Goal: Transaction & Acquisition: Purchase product/service

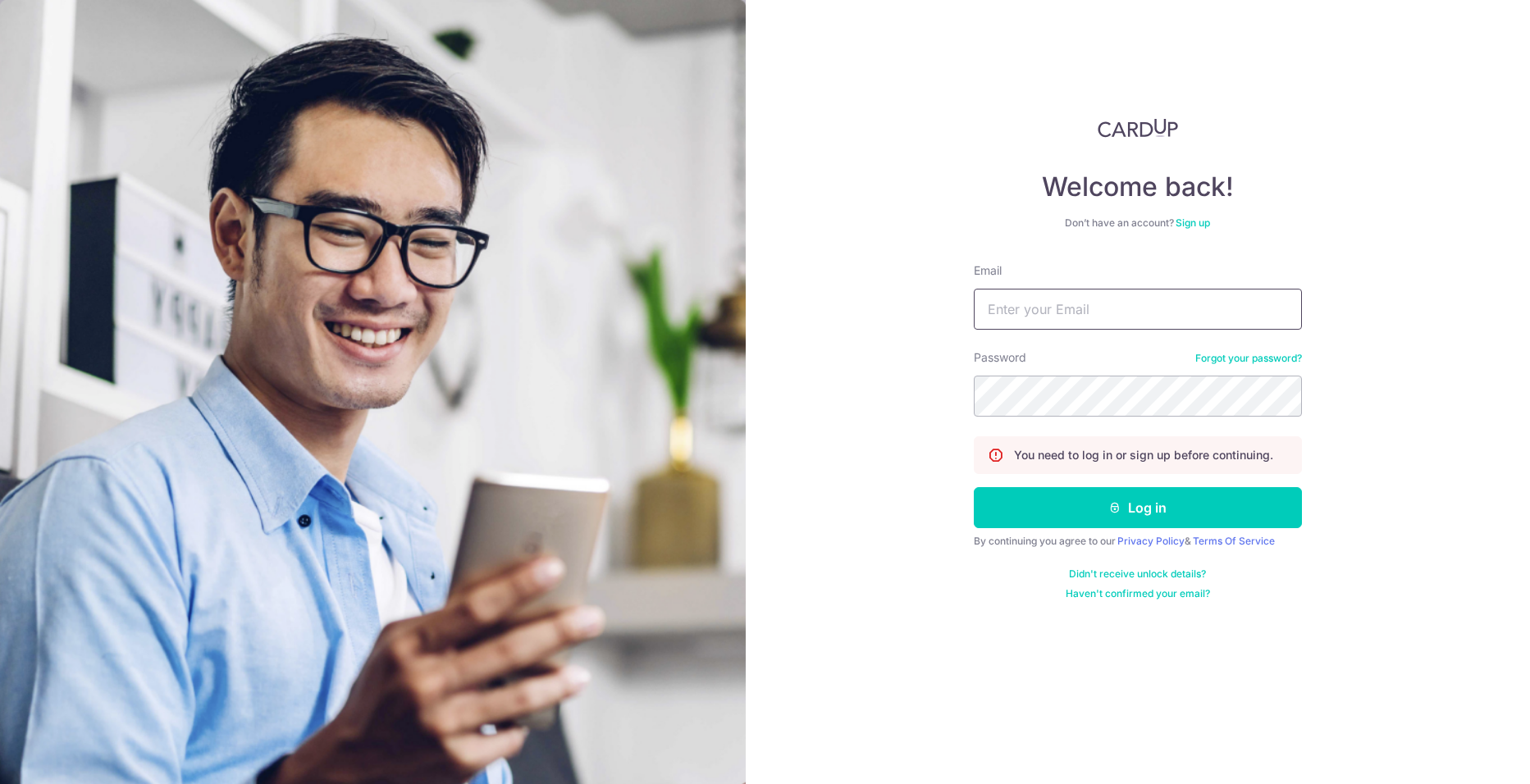
click at [1168, 307] on input "Email" at bounding box center [1138, 308] width 328 height 41
type input "gunawan.christoper@gmail.com"
click at [973, 487] on button "Log in" at bounding box center [1138, 507] width 328 height 41
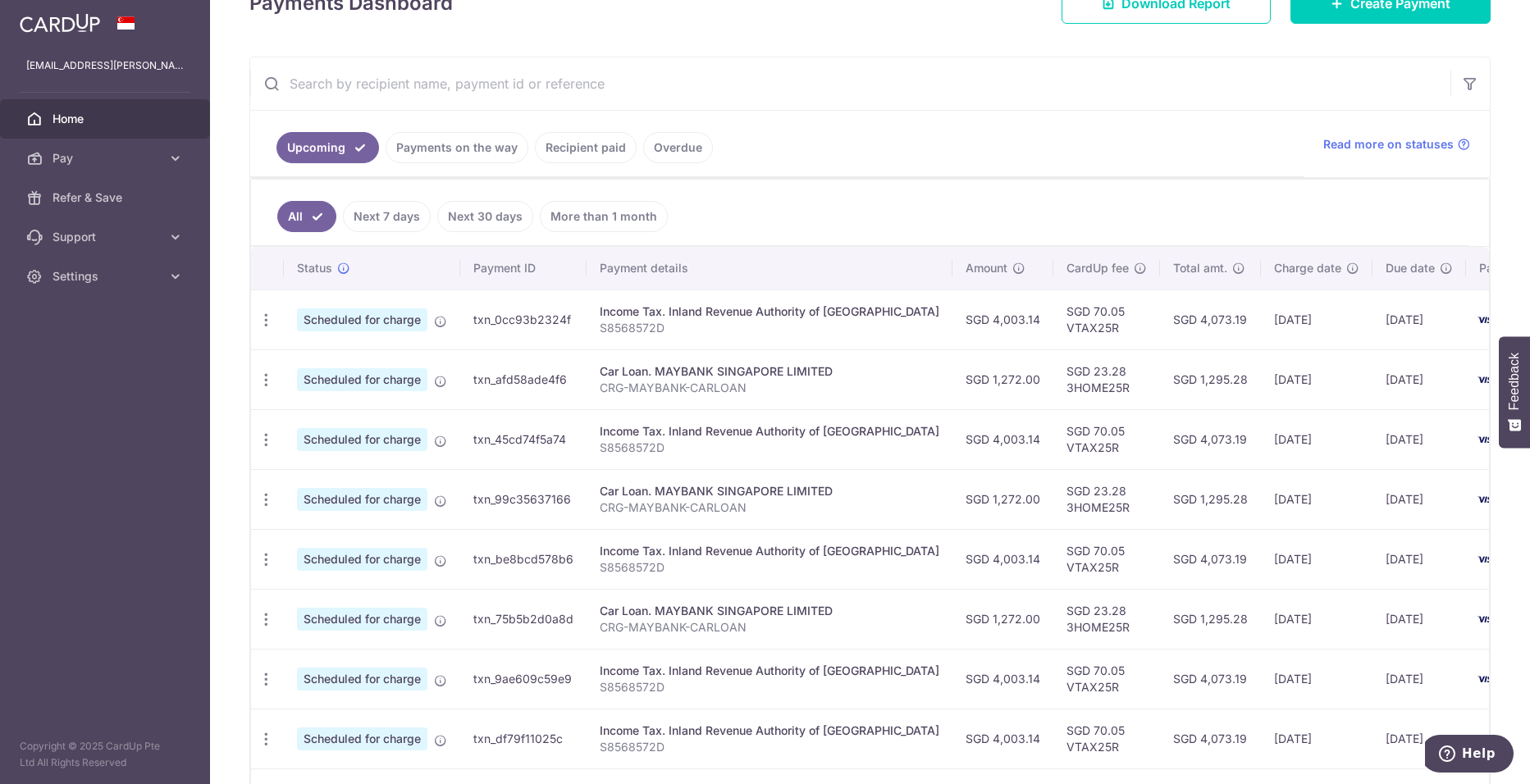
scroll to position [207, 0]
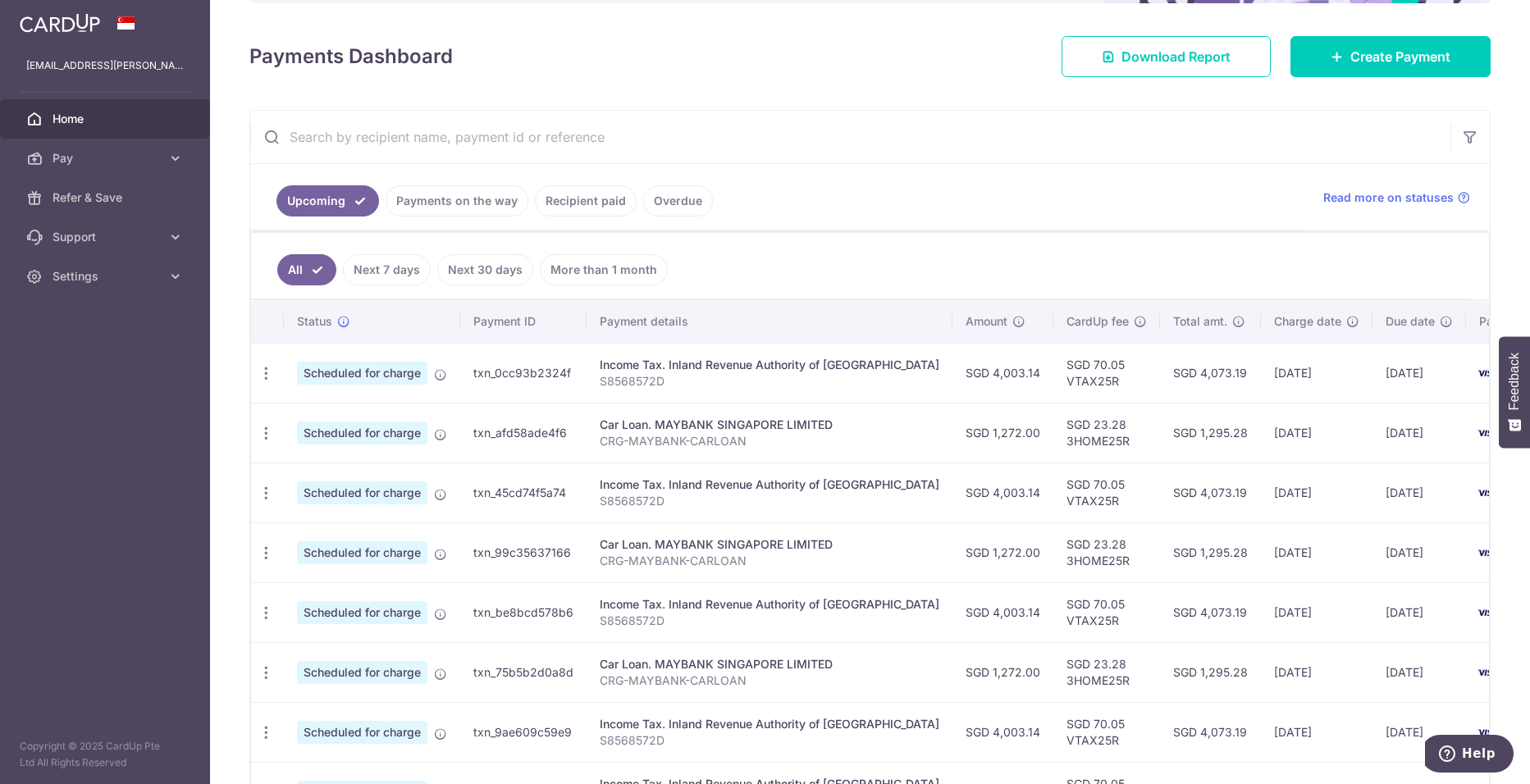
click at [584, 207] on link "Recipient paid" at bounding box center [586, 200] width 102 height 31
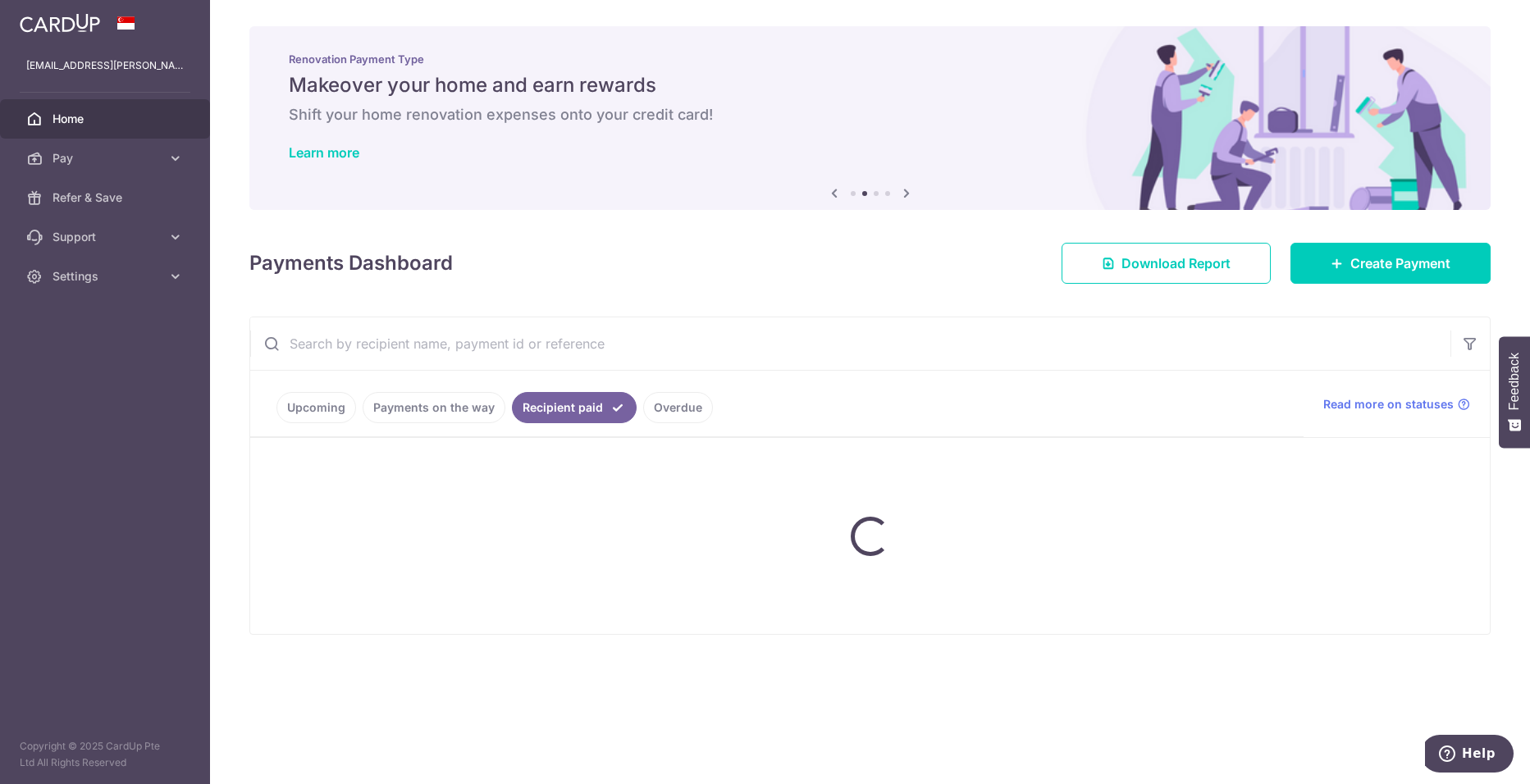
scroll to position [0, 0]
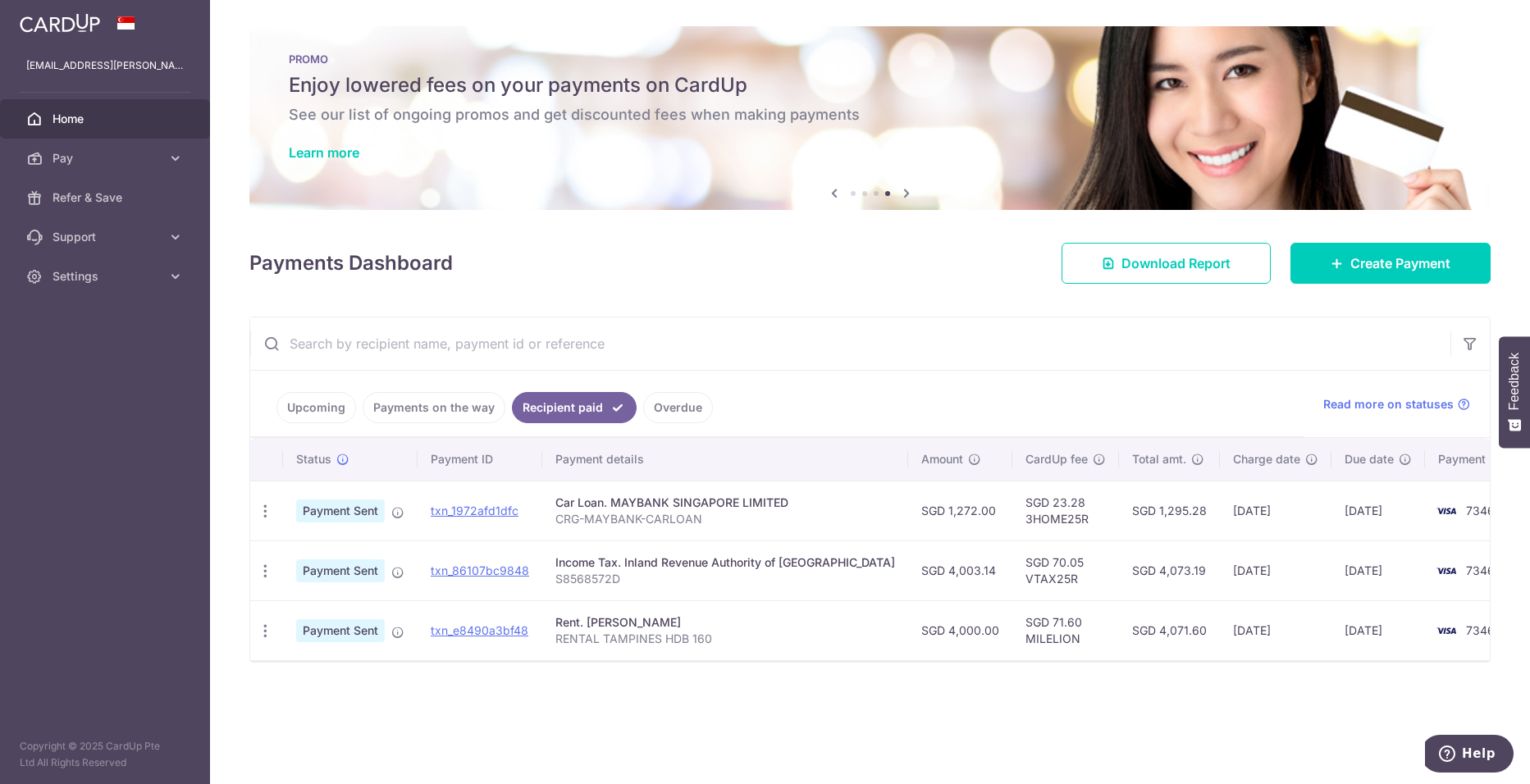
click at [315, 412] on link "Upcoming" at bounding box center [316, 407] width 79 height 31
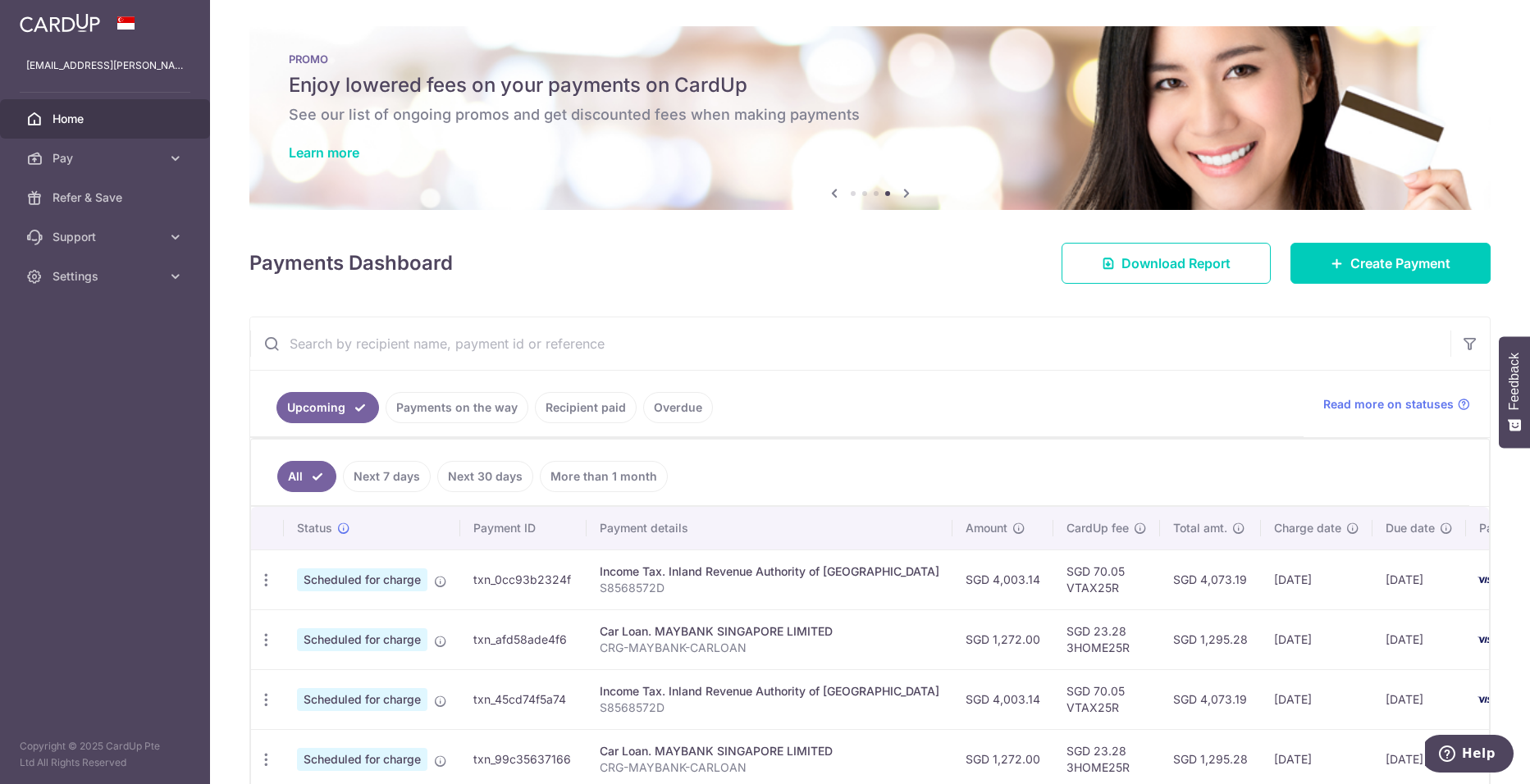
click at [1358, 238] on div "Payments Dashboard Download Report Create Payment" at bounding box center [869, 259] width 1241 height 47
click at [1358, 253] on span "Create Payment" at bounding box center [1400, 263] width 100 height 20
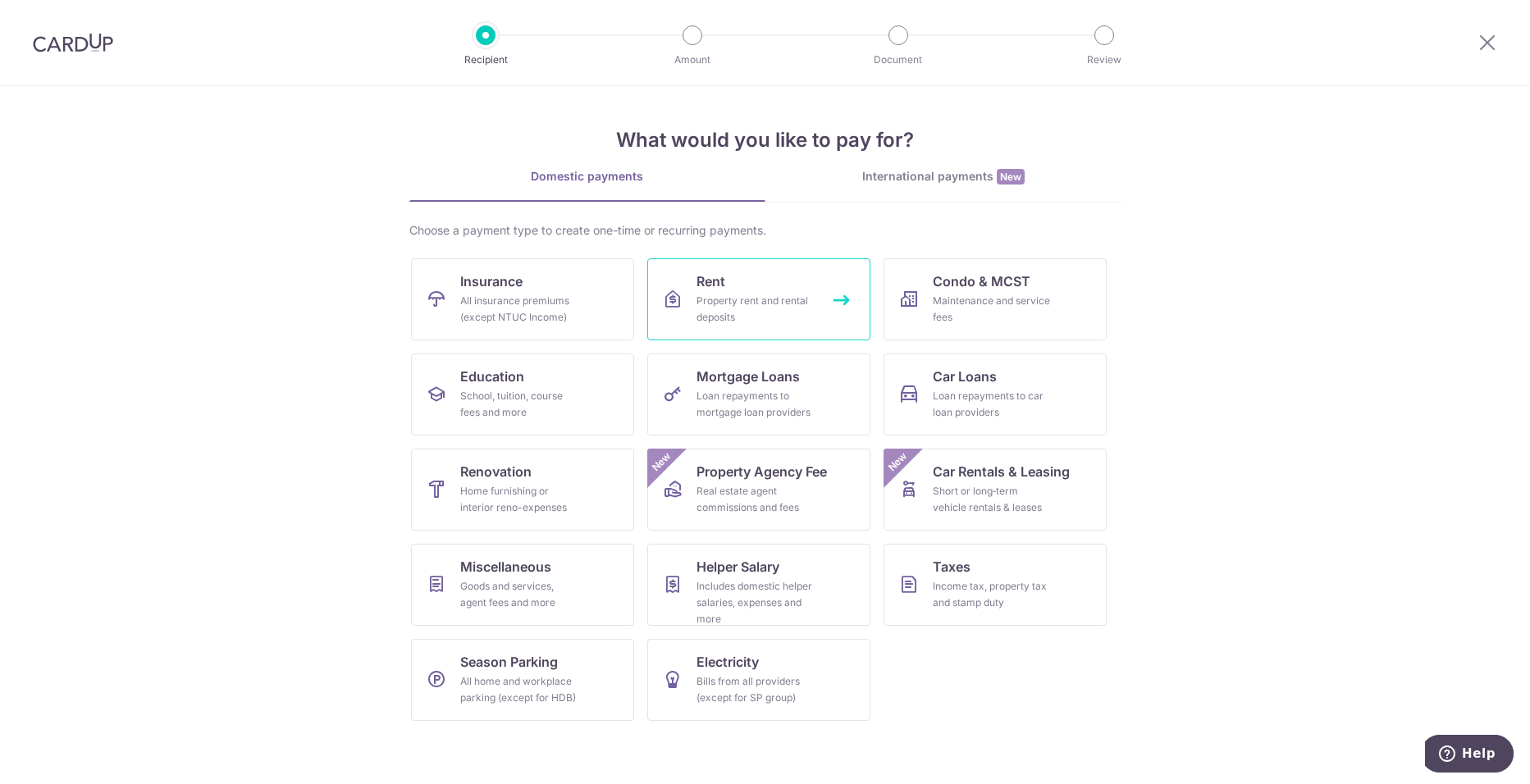
click at [726, 297] on div "Property rent and rental deposits" at bounding box center [756, 308] width 118 height 32
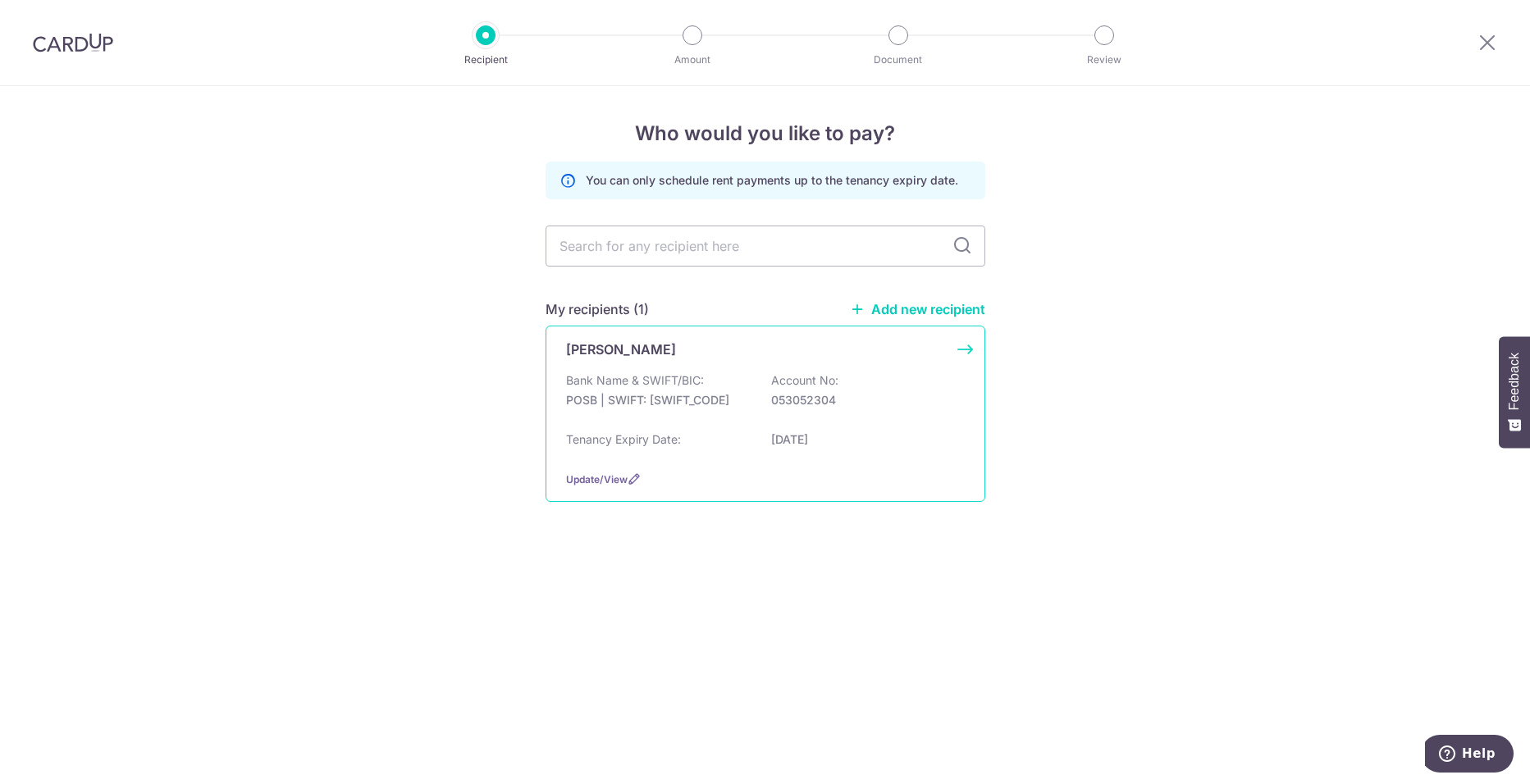
click at [766, 365] on div "TAN HOCK LOON Bank Name & SWIFT/BIC: POSB | SWIFT: DBSSSGSGXXX Account No: 0530…" at bounding box center [766, 414] width 440 height 177
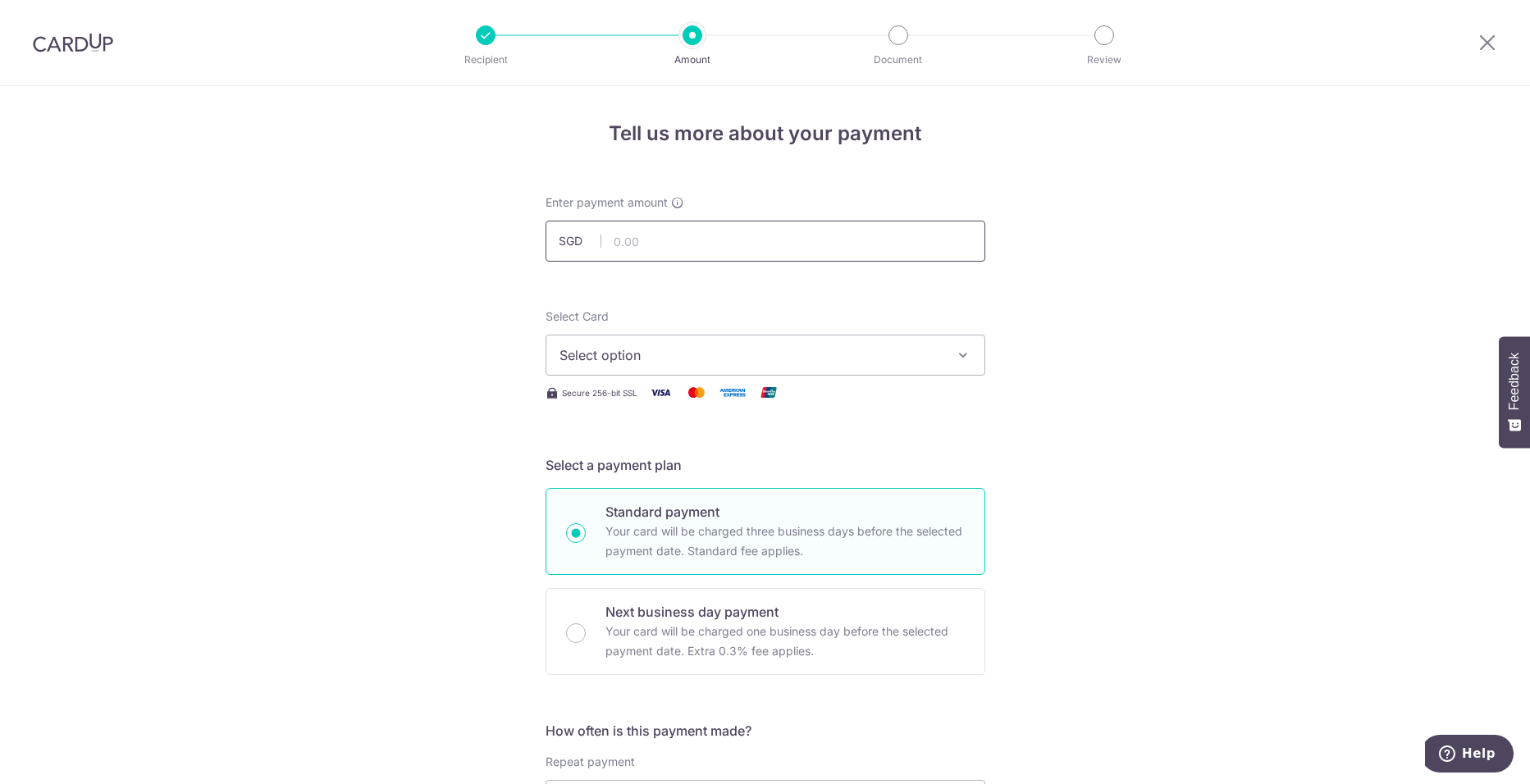
click at [682, 236] on input "text" at bounding box center [766, 241] width 440 height 41
type input "4,000.00"
click at [67, 42] on img at bounding box center [72, 42] width 80 height 20
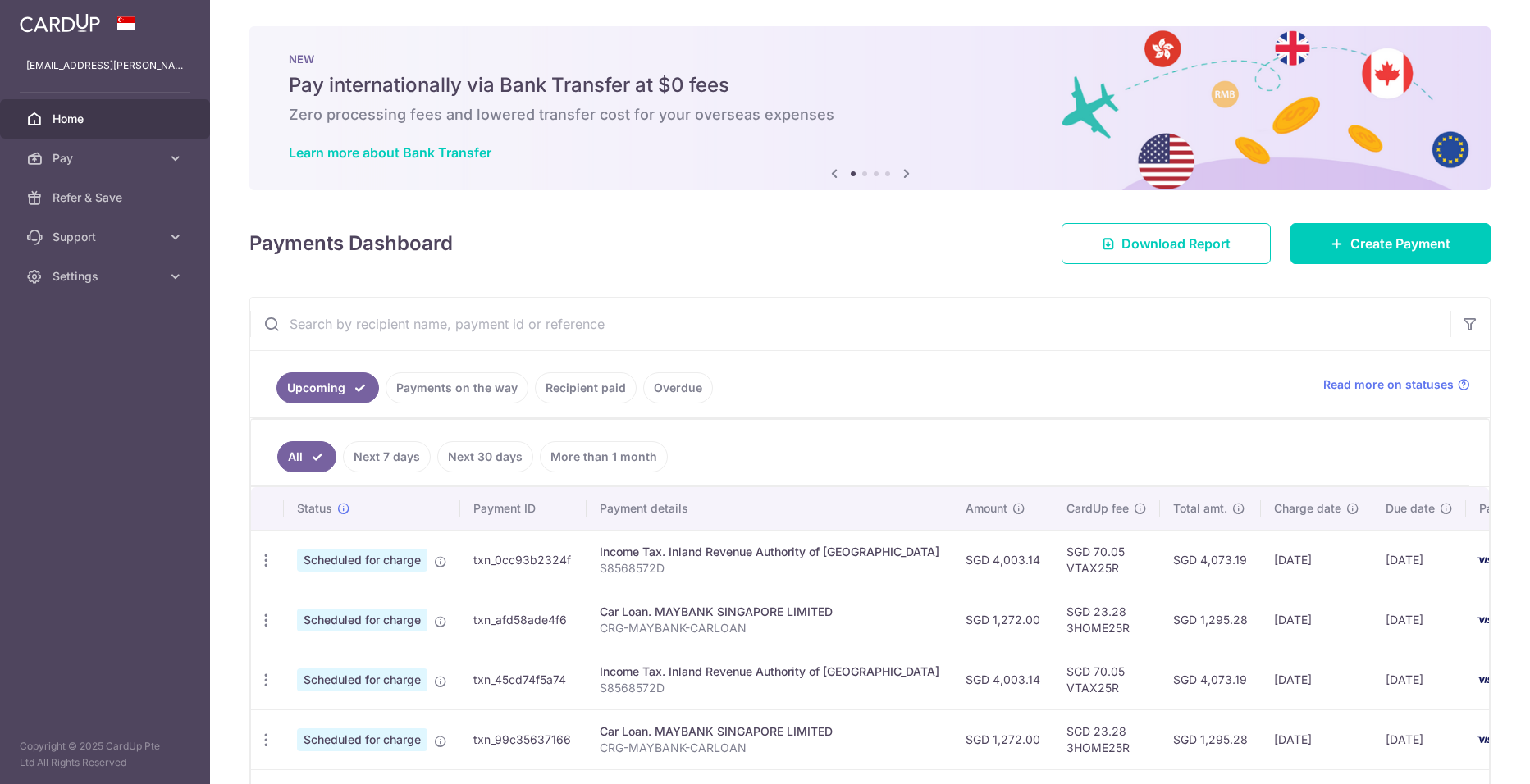
click at [682, 388] on link "Overdue" at bounding box center [678, 387] width 70 height 31
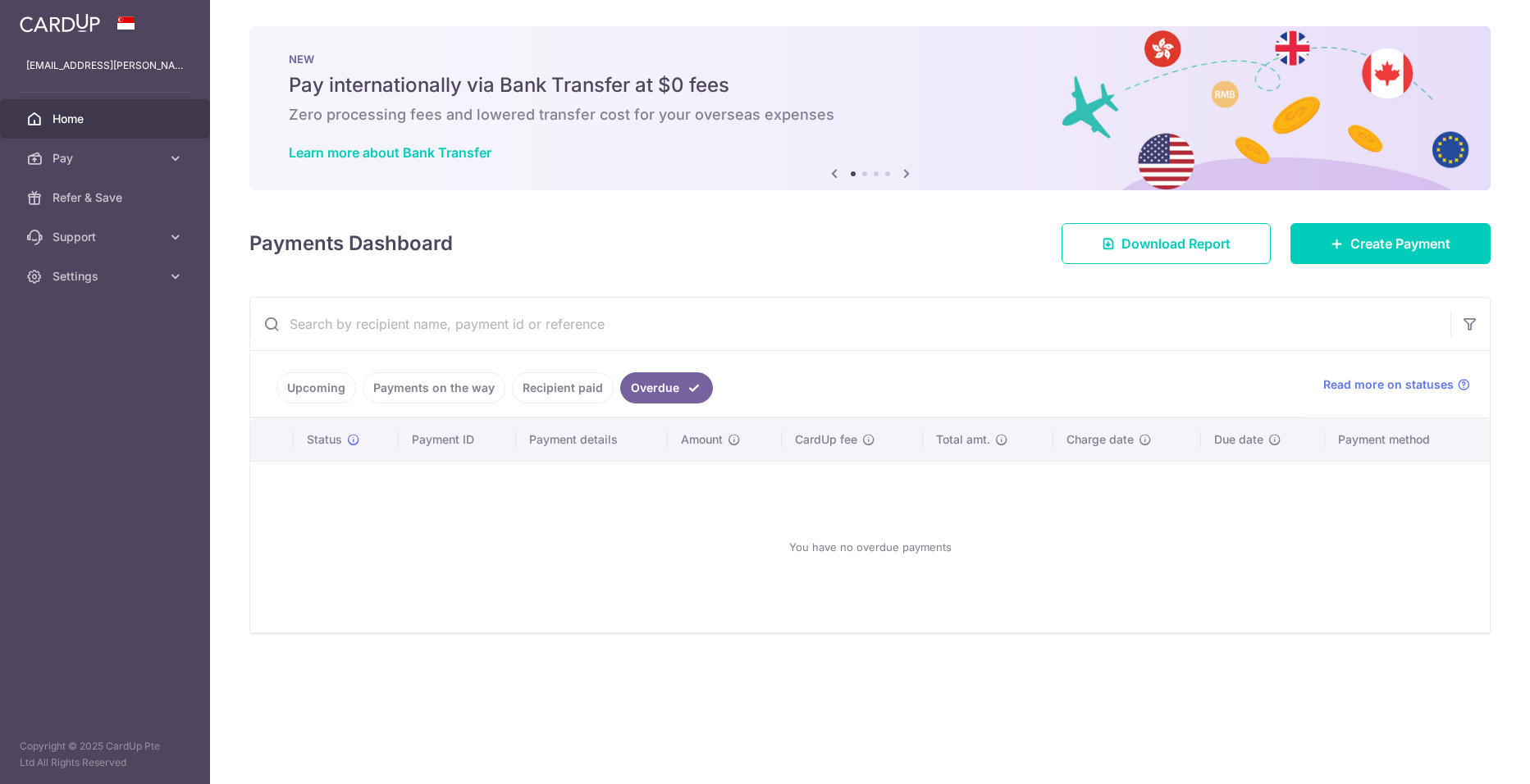
click at [482, 390] on link "Payments on the way" at bounding box center [433, 387] width 142 height 31
click at [535, 390] on link "Recipient paid" at bounding box center [586, 387] width 102 height 31
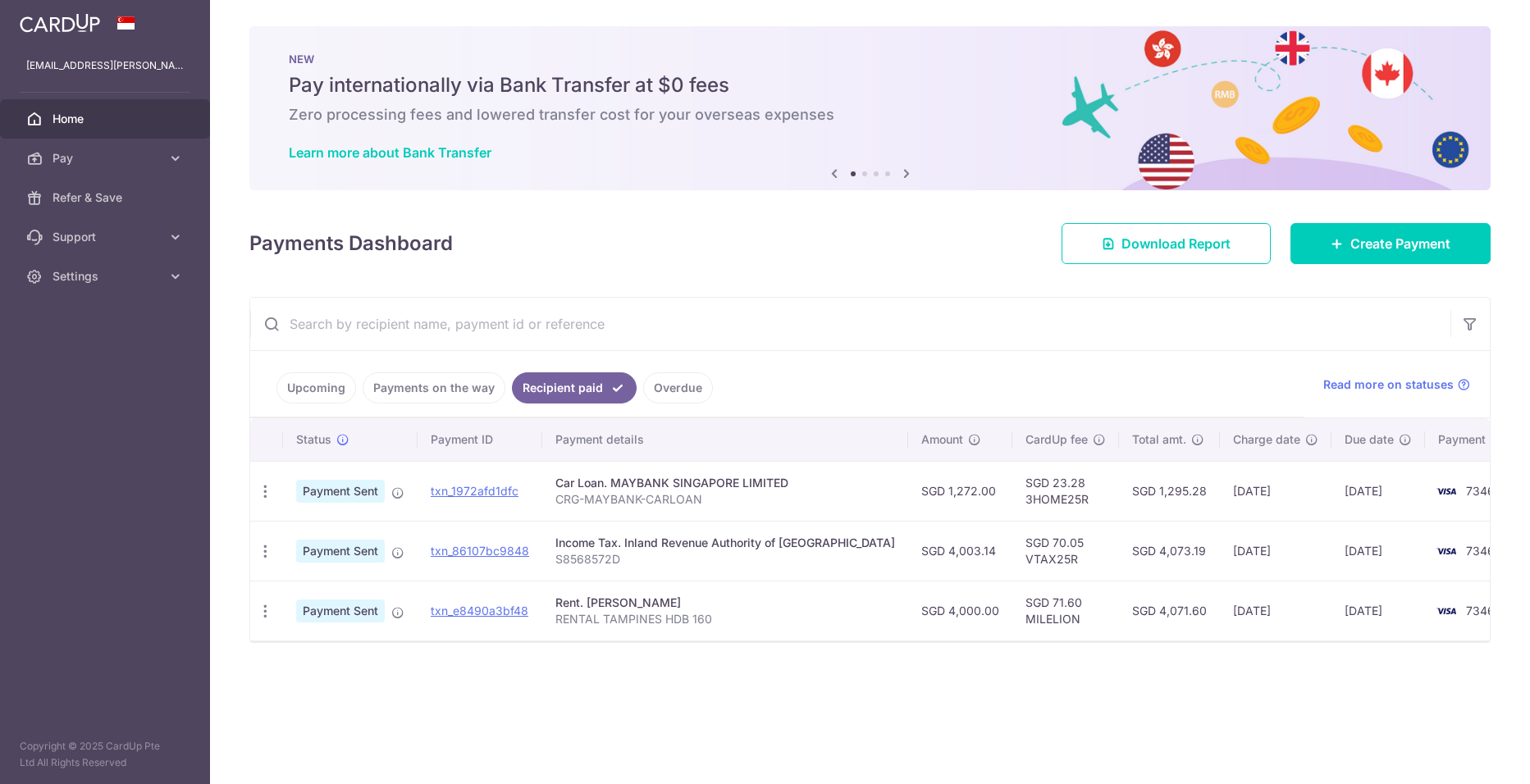
click at [1012, 619] on td "SGD 71.60 MILELION" at bounding box center [1066, 611] width 107 height 60
copy td "MILELION"
click at [1413, 250] on span "Create Payment" at bounding box center [1400, 244] width 100 height 20
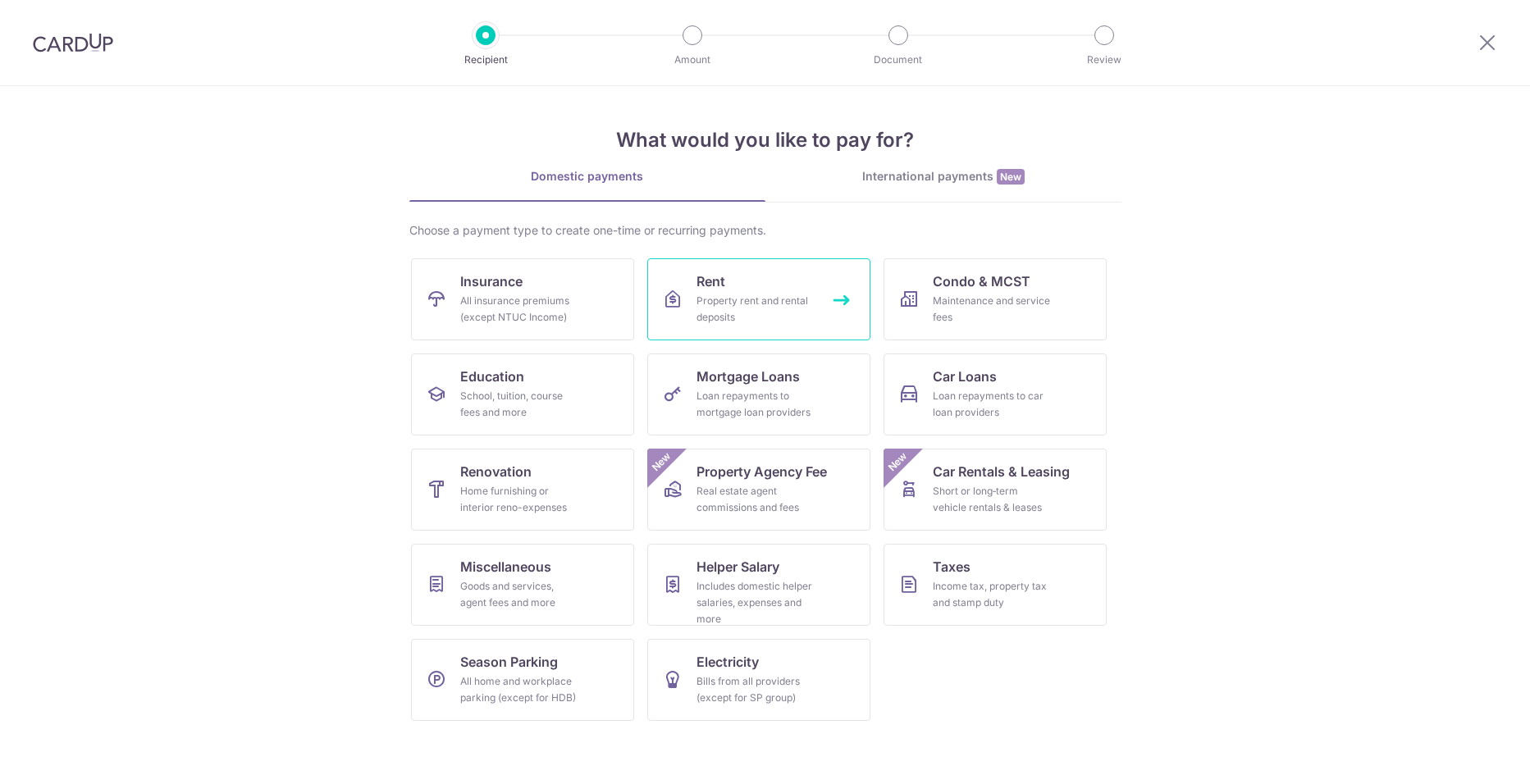
click at [766, 316] on div "Property rent and rental deposits" at bounding box center [756, 308] width 118 height 32
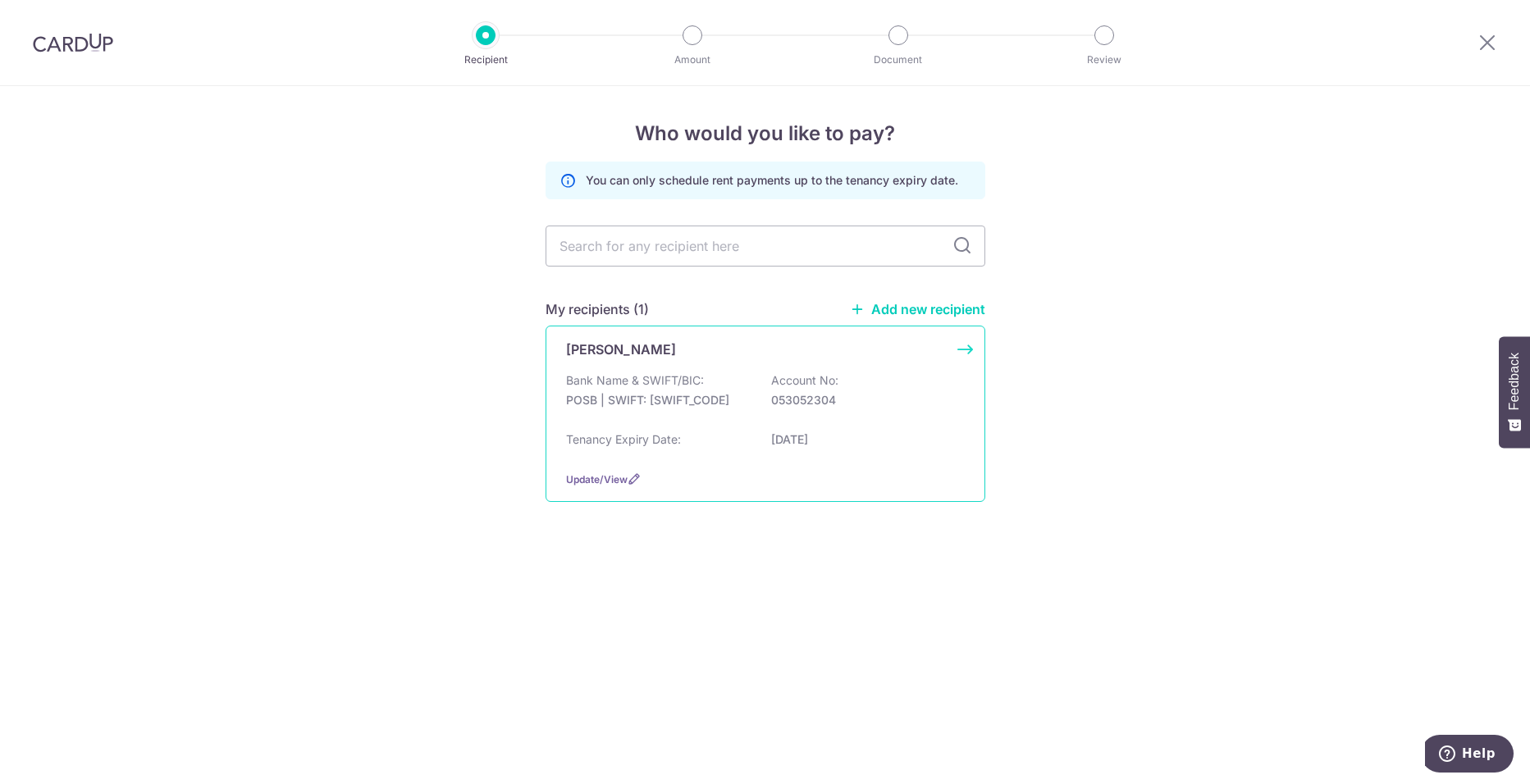
click at [841, 374] on div "Bank Name & SWIFT/BIC: POSB | SWIFT: [SWIFT_CODE] Account No: 053052304" at bounding box center [765, 398] width 398 height 52
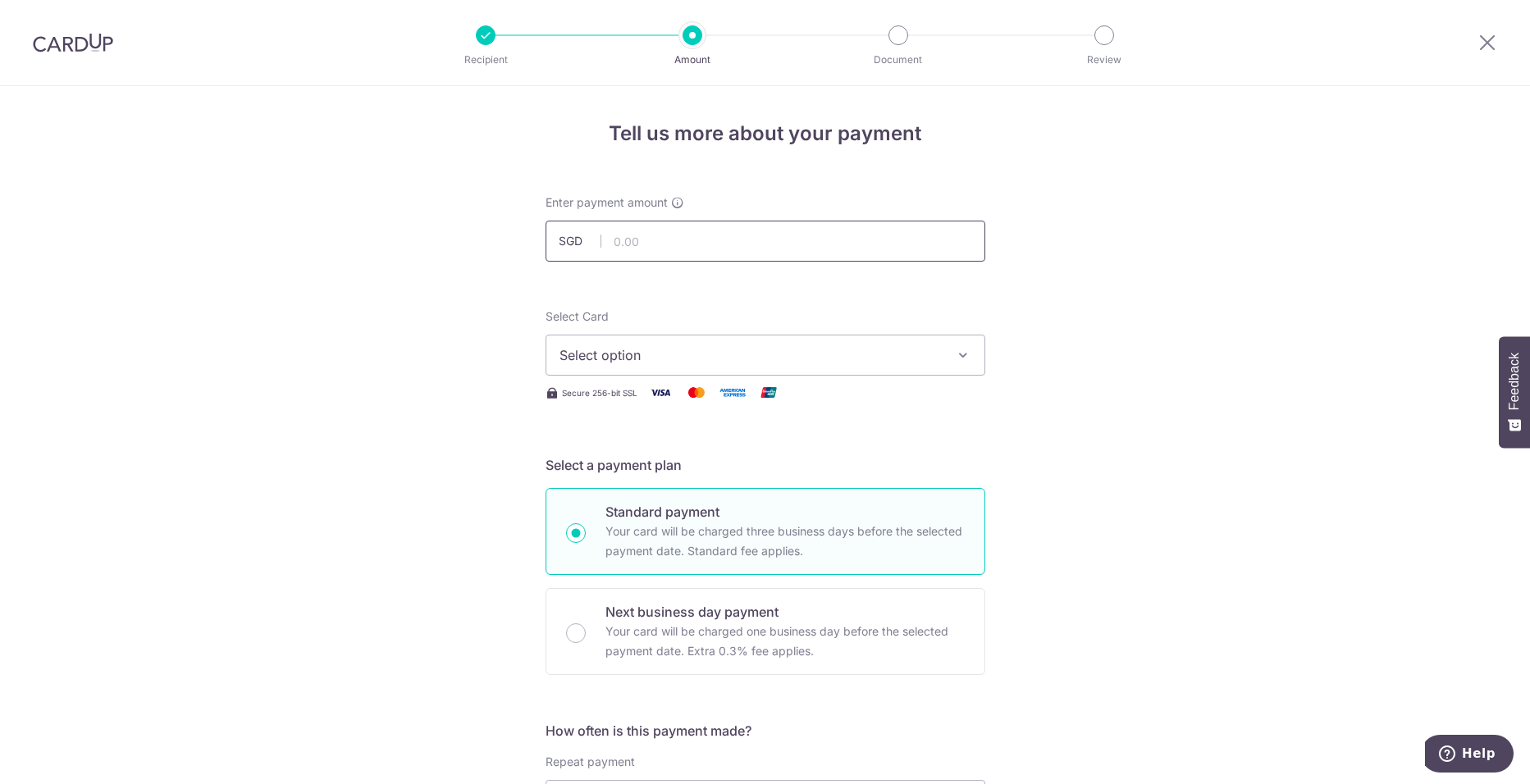
click at [731, 236] on input "text" at bounding box center [766, 241] width 440 height 41
type input "4,000.00"
click at [705, 366] on button "Select option" at bounding box center [766, 355] width 440 height 41
click at [662, 477] on span "**** 7346" at bounding box center [765, 472] width 412 height 20
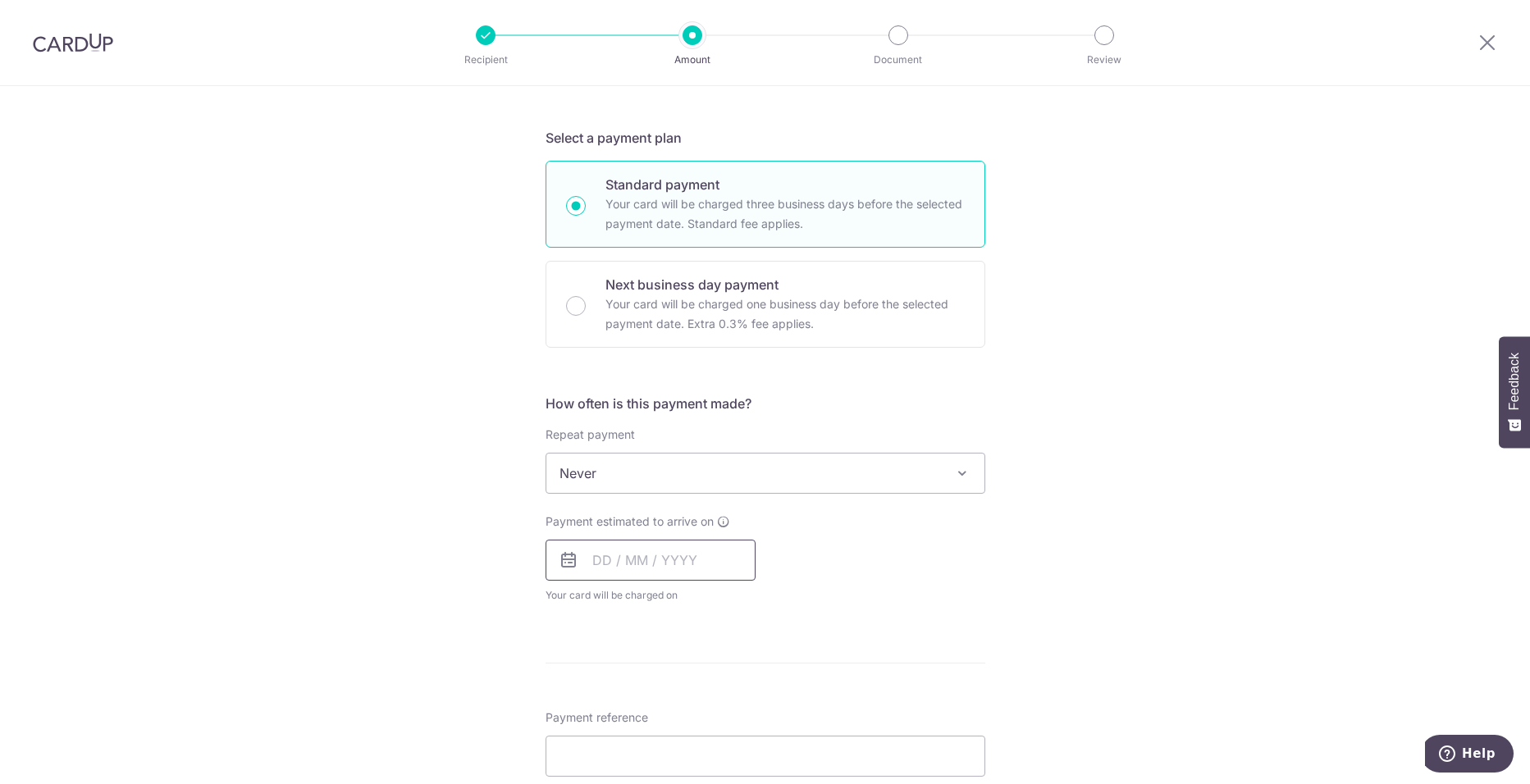
scroll to position [328, 0]
click at [594, 562] on input "text" at bounding box center [651, 559] width 210 height 41
click at [672, 713] on link "10" at bounding box center [677, 708] width 26 height 26
type input "[DATE]"
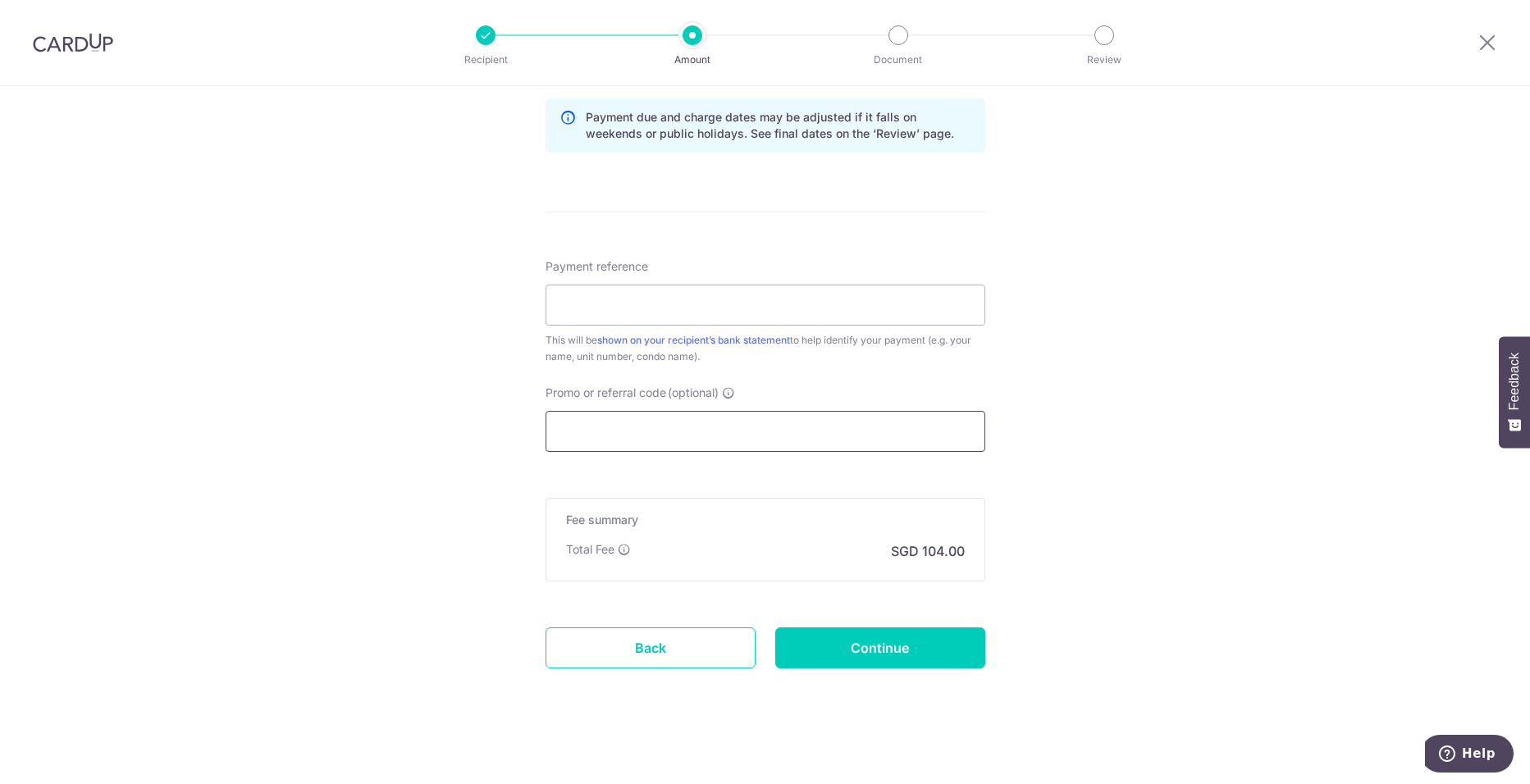
scroll to position [853, 0]
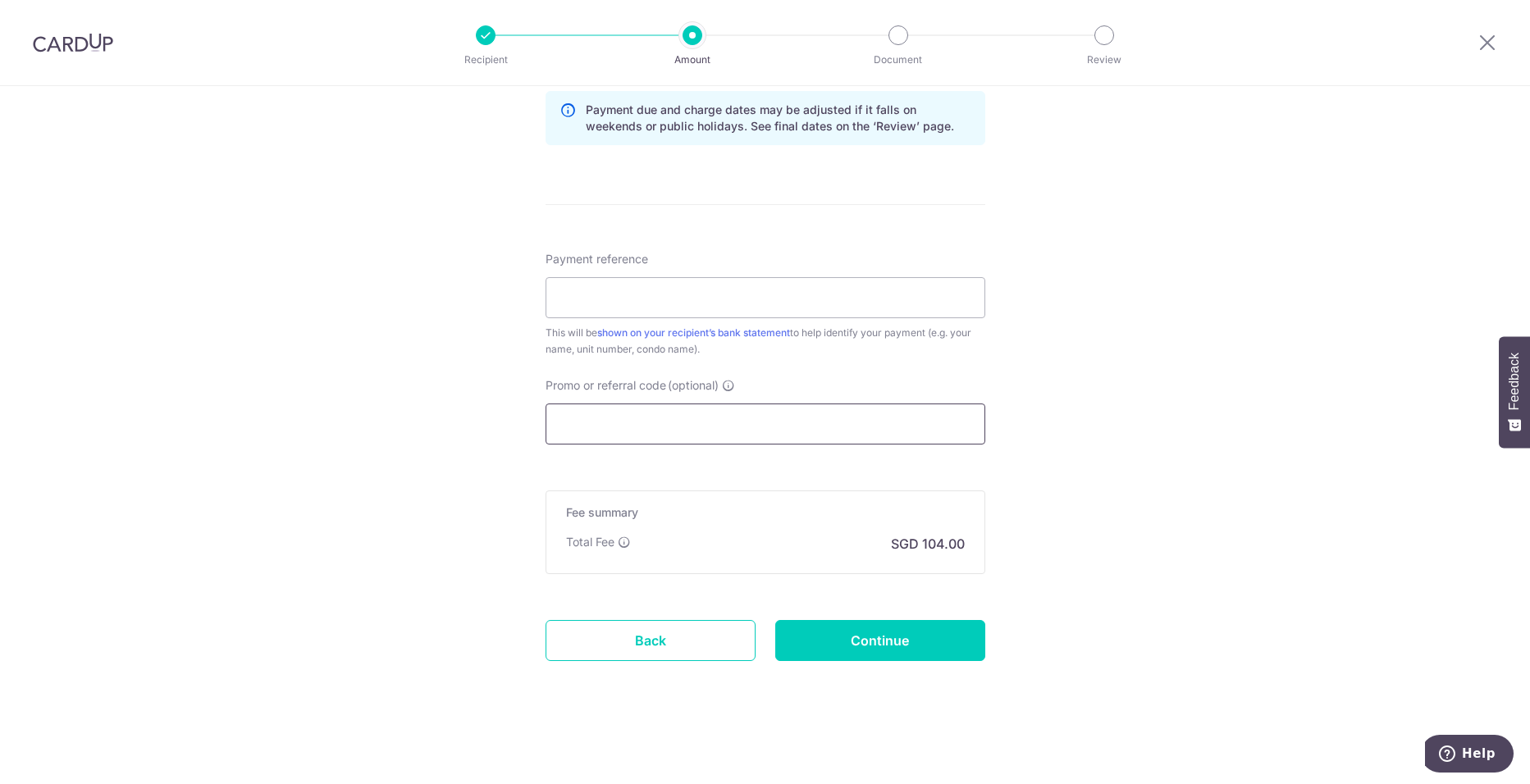
click at [707, 427] on input "Promo or referral code (optional)" at bounding box center [766, 423] width 440 height 41
paste input "3HOME25R"
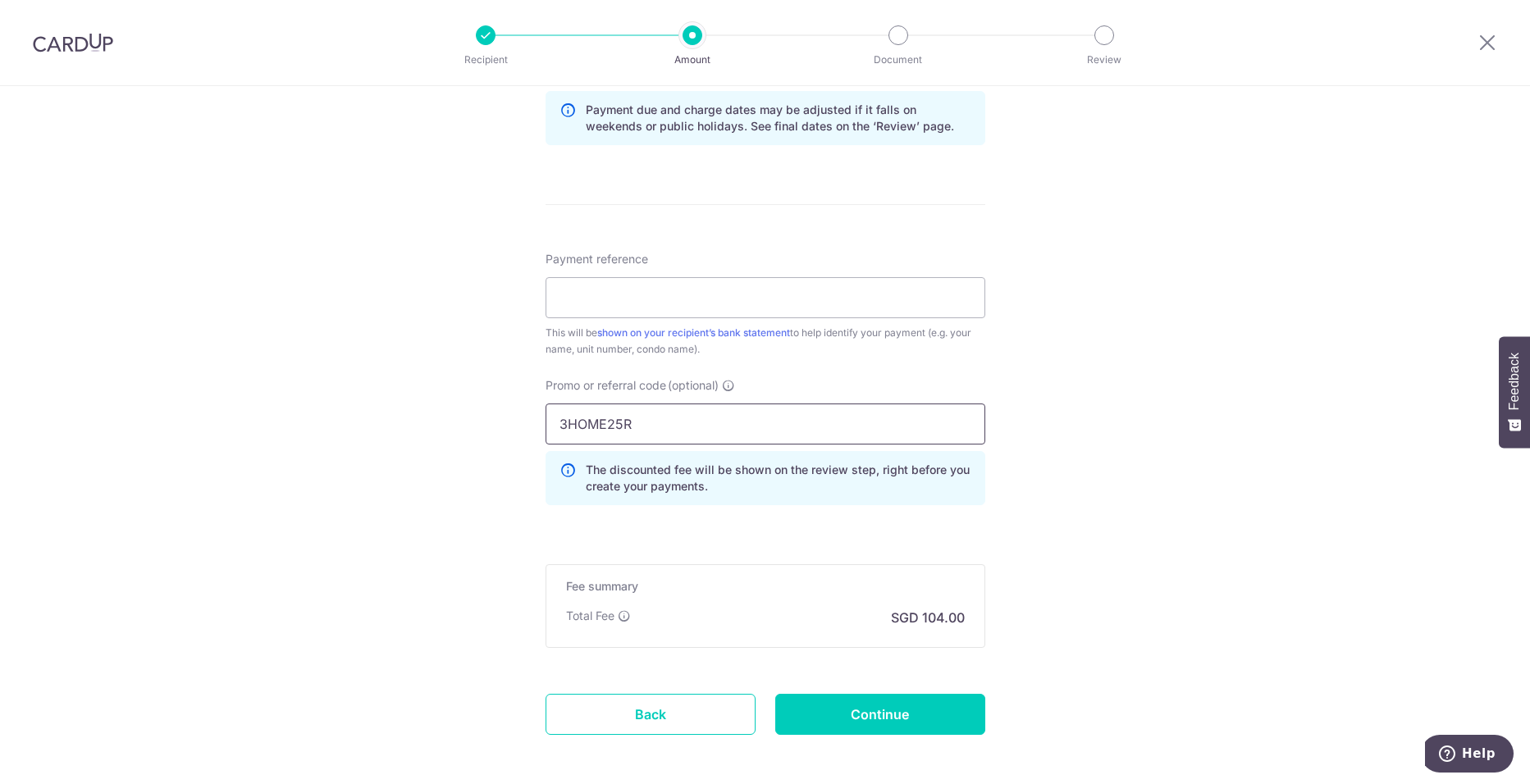
type input "3HOME25R"
click at [1095, 514] on div "Tell us more about your payment Enter payment amount SGD 4,000.00 4000.00 Selec…" at bounding box center [765, 46] width 1530 height 1625
click at [888, 702] on input "Continue" at bounding box center [880, 714] width 210 height 41
type input "Create Schedule"
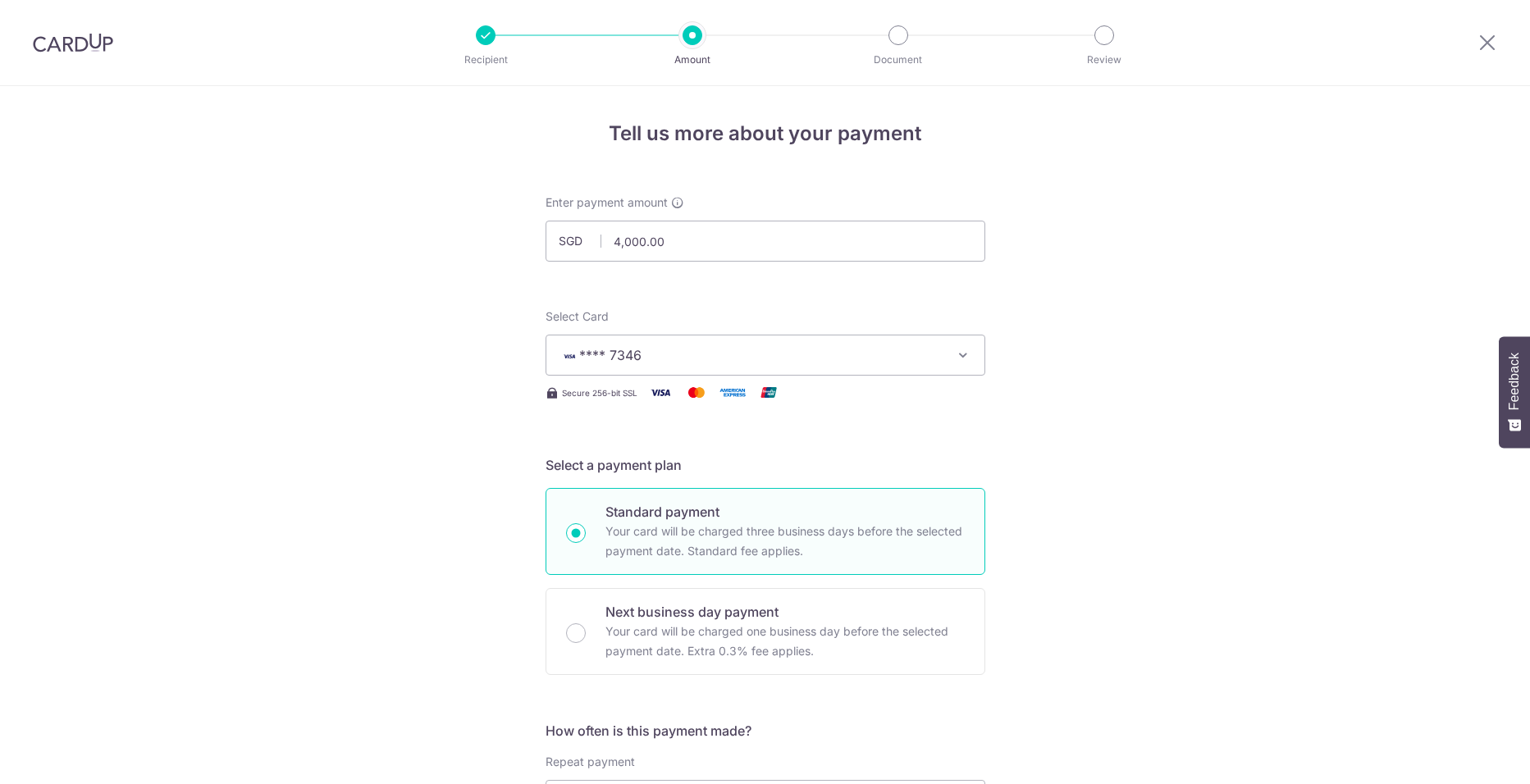
scroll to position [950, 0]
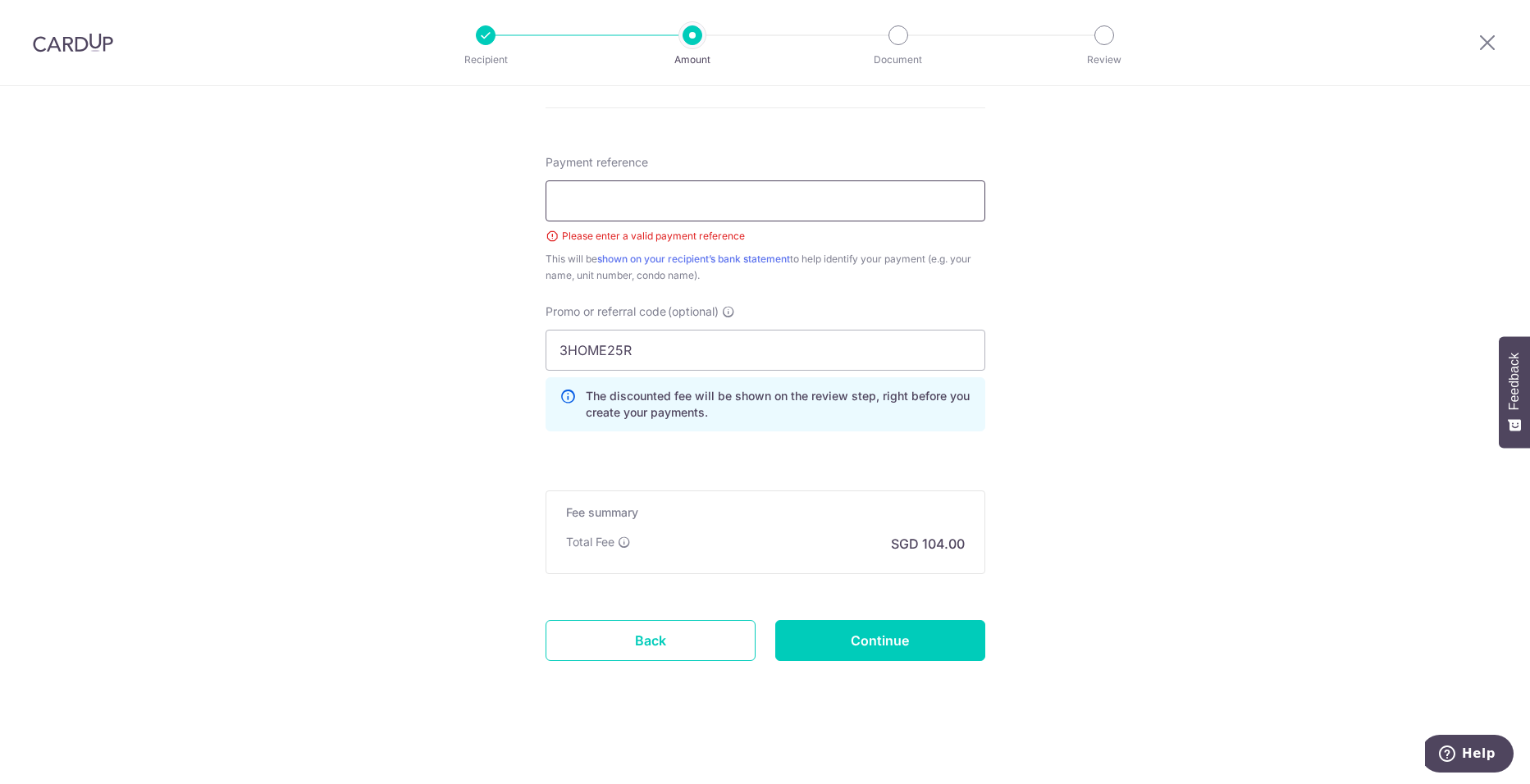
click at [765, 202] on input "Payment reference" at bounding box center [766, 201] width 440 height 41
type input "Tampines HDB Rental [DATE]"
click at [886, 637] on input "Continue" at bounding box center [880, 640] width 210 height 41
type input "Create Schedule"
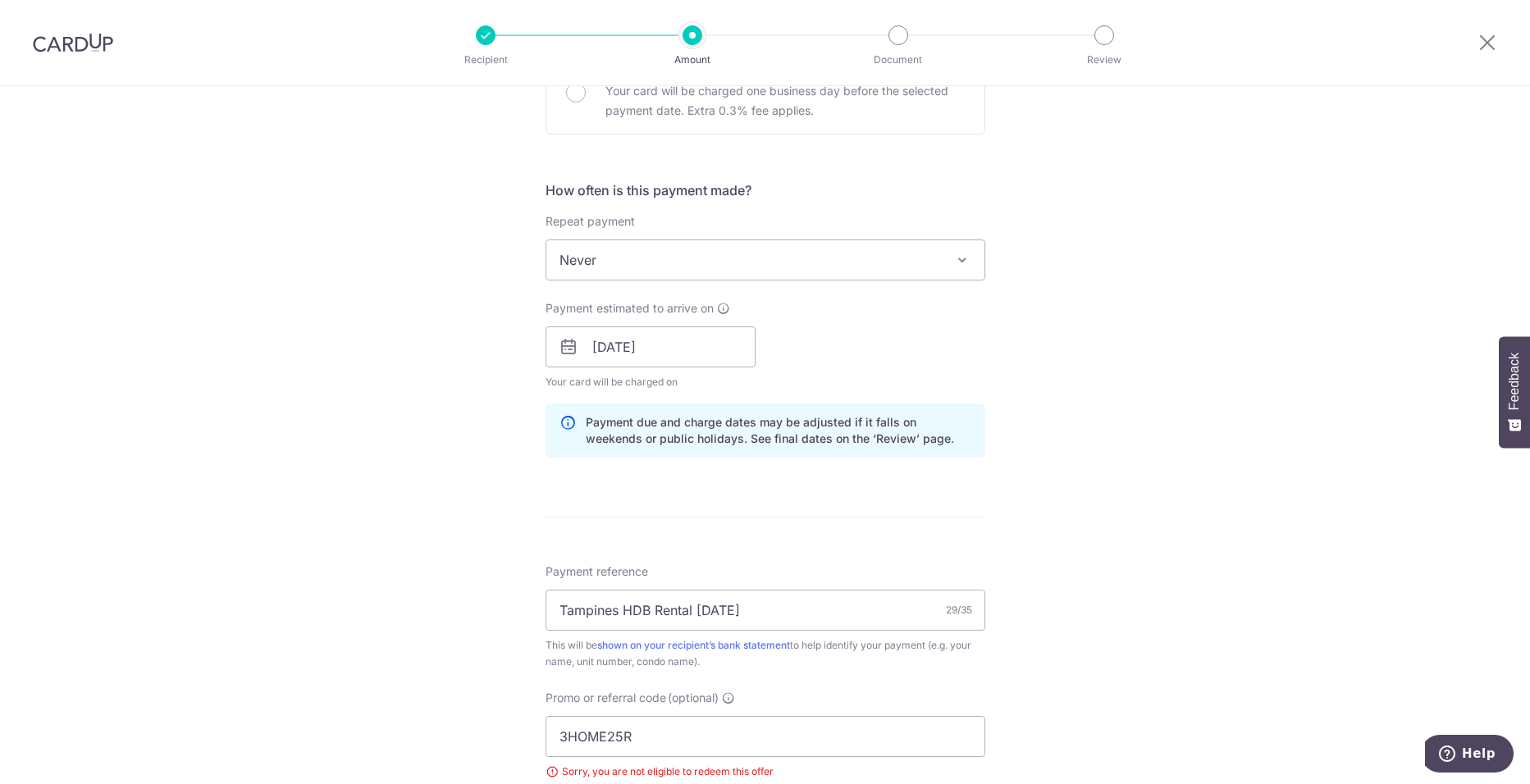
scroll to position [540, 0]
click at [683, 255] on span "Never" at bounding box center [766, 260] width 438 height 39
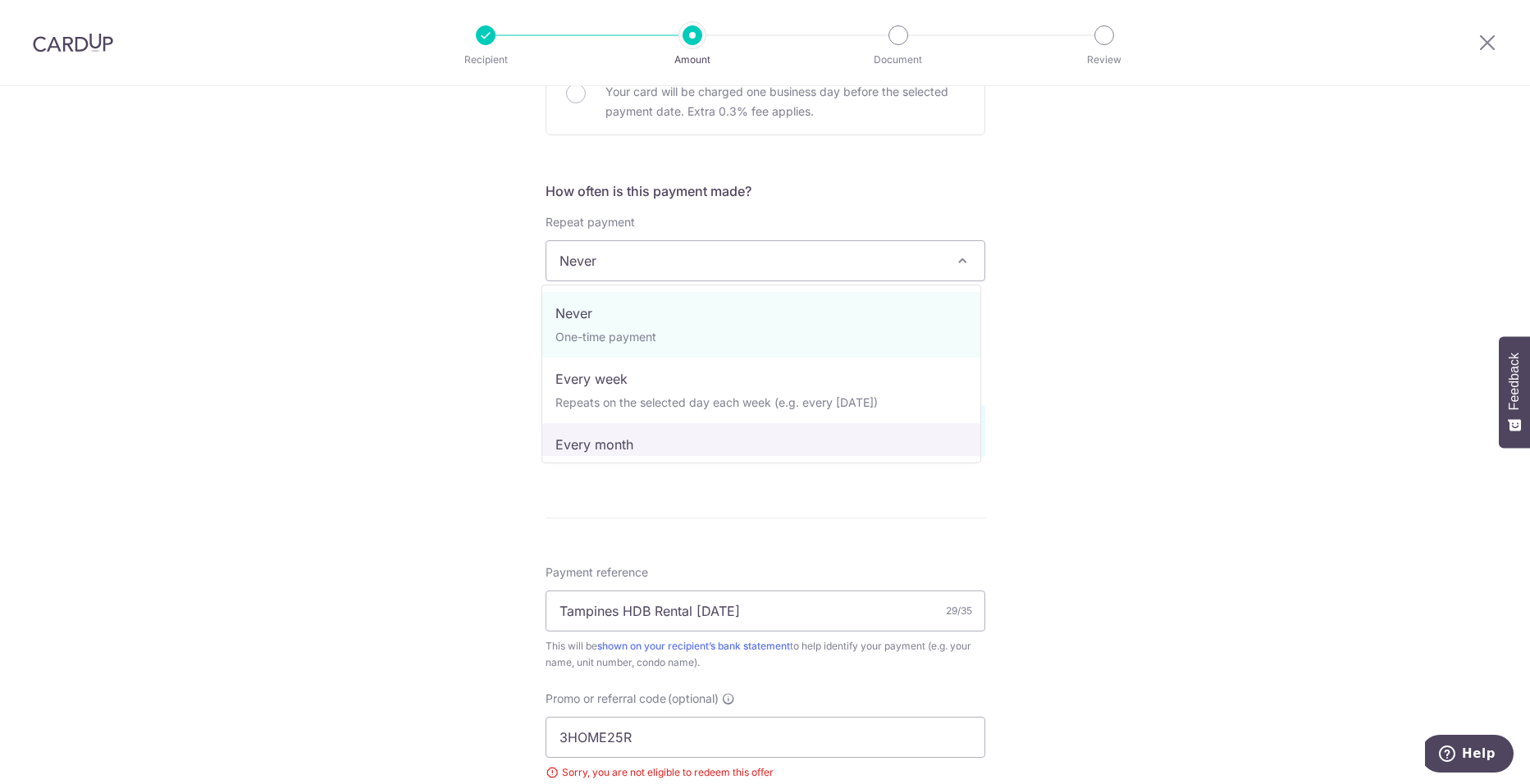
select select "3"
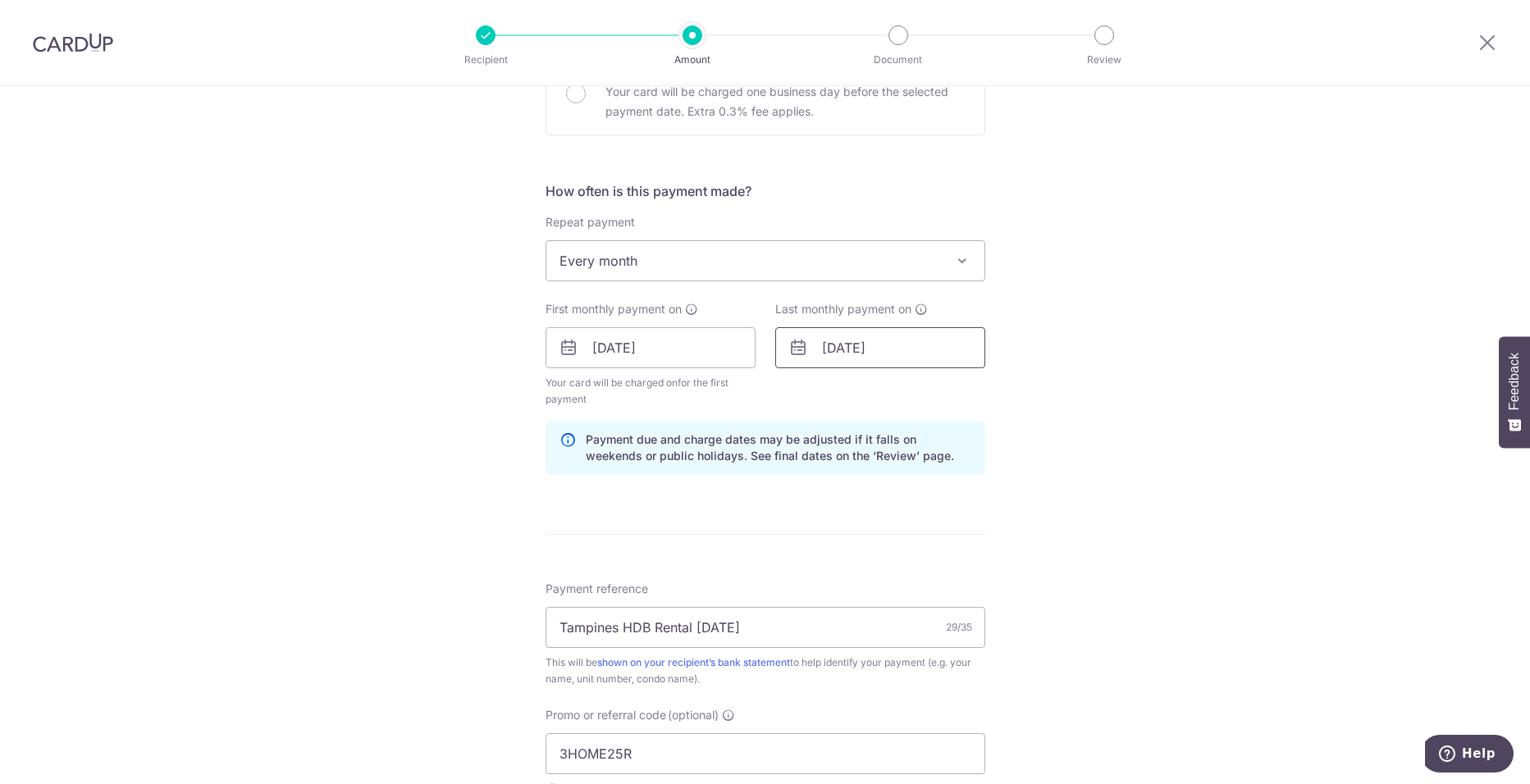
click at [852, 345] on input "14/11/2025" at bounding box center [880, 347] width 210 height 41
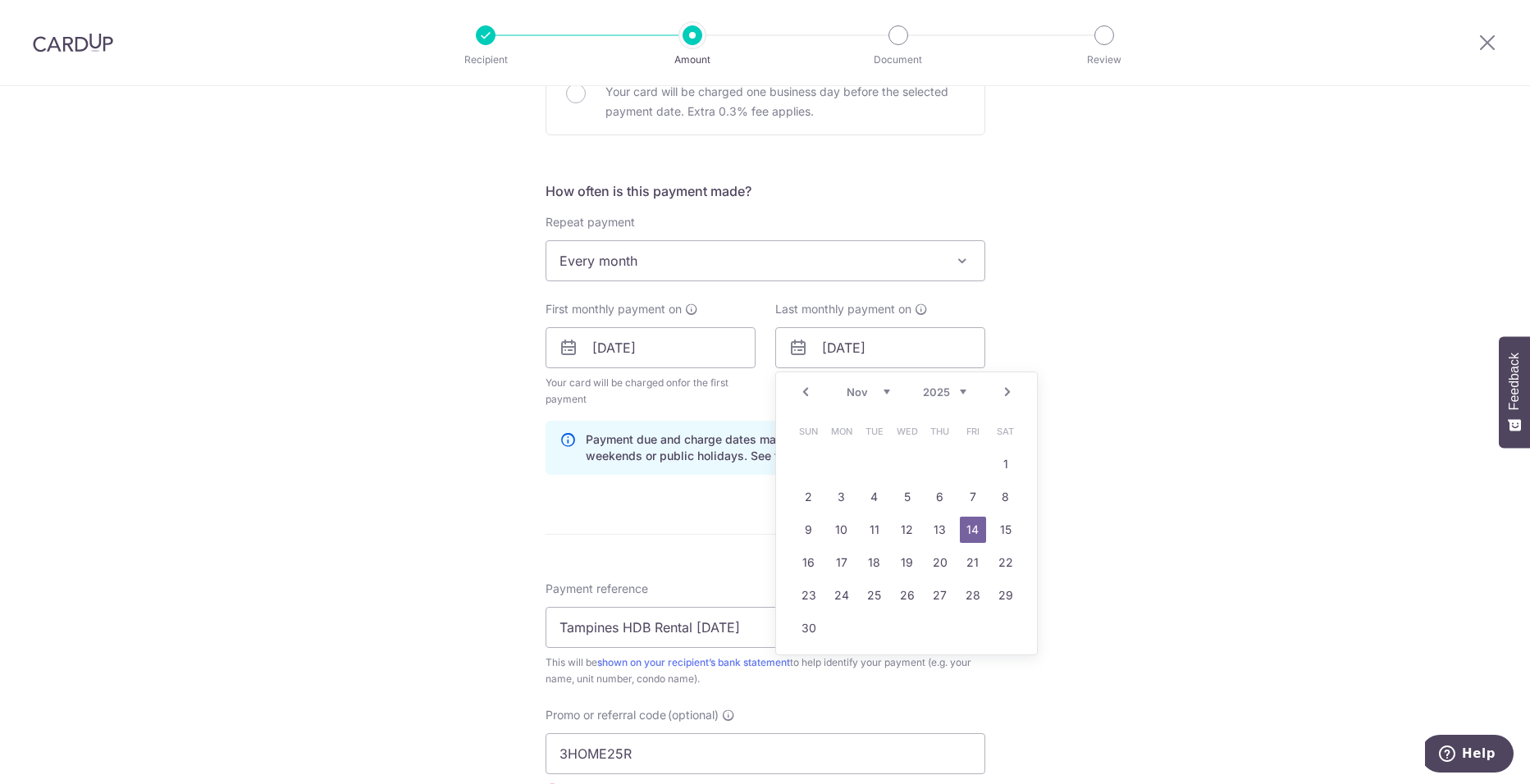
click at [798, 395] on link "Prev" at bounding box center [806, 392] width 20 height 20
click at [971, 503] on link "10" at bounding box center [972, 497] width 26 height 26
type input "10/10/2025"
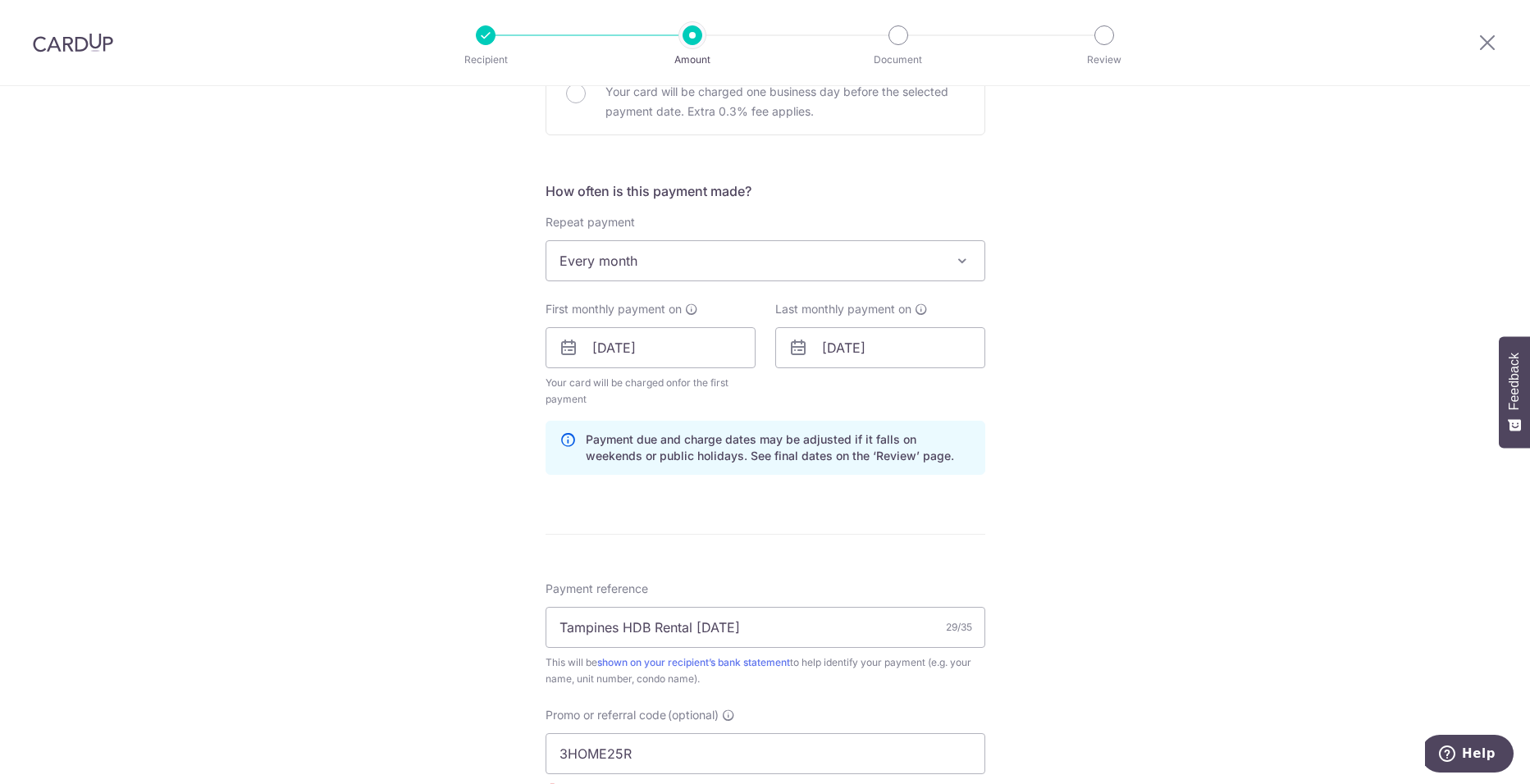
click at [1108, 337] on div "Tell us more about your payment Enter payment amount SGD 4,000.00 4000.00 Selec…" at bounding box center [765, 378] width 1530 height 1664
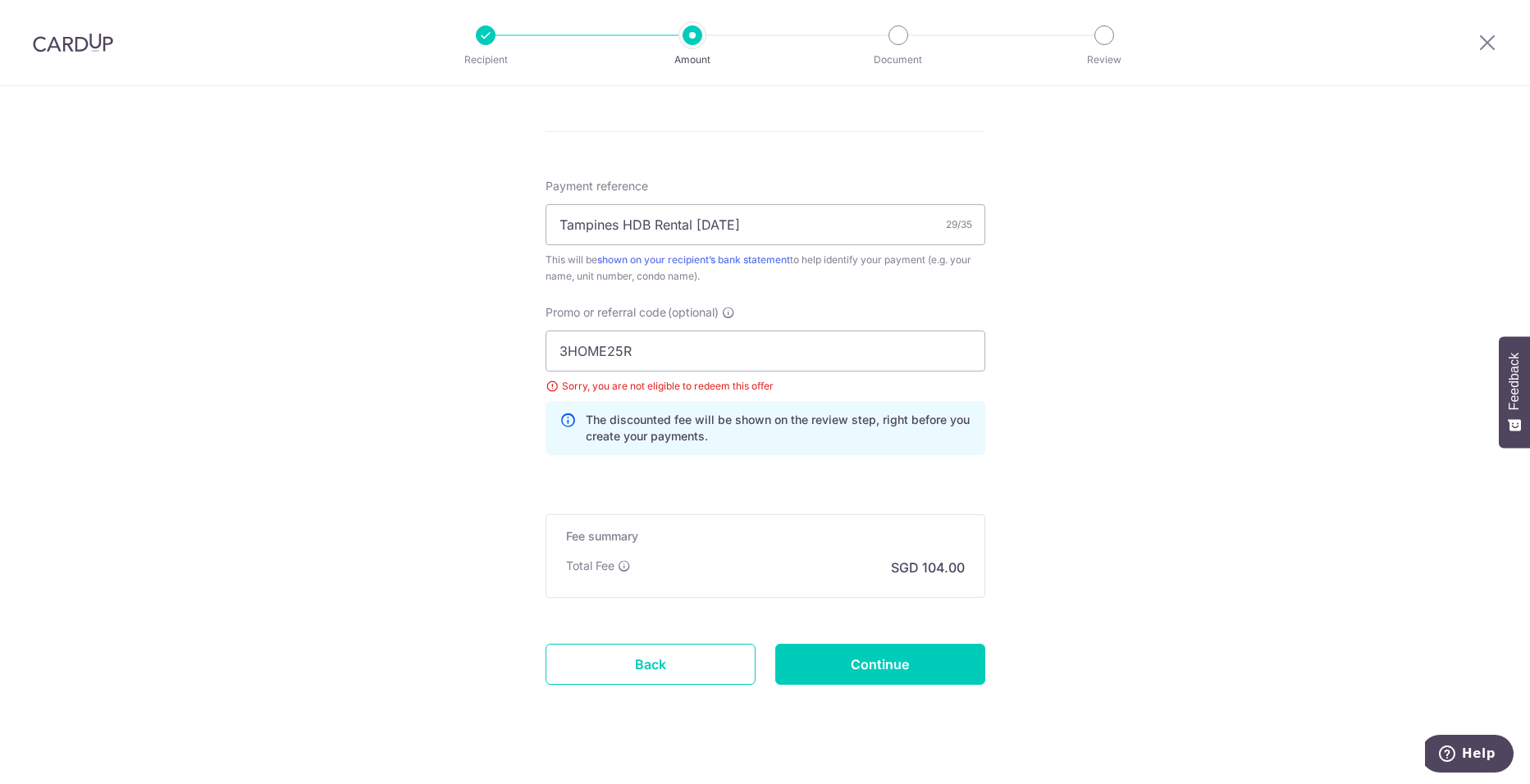
scroll to position [966, 0]
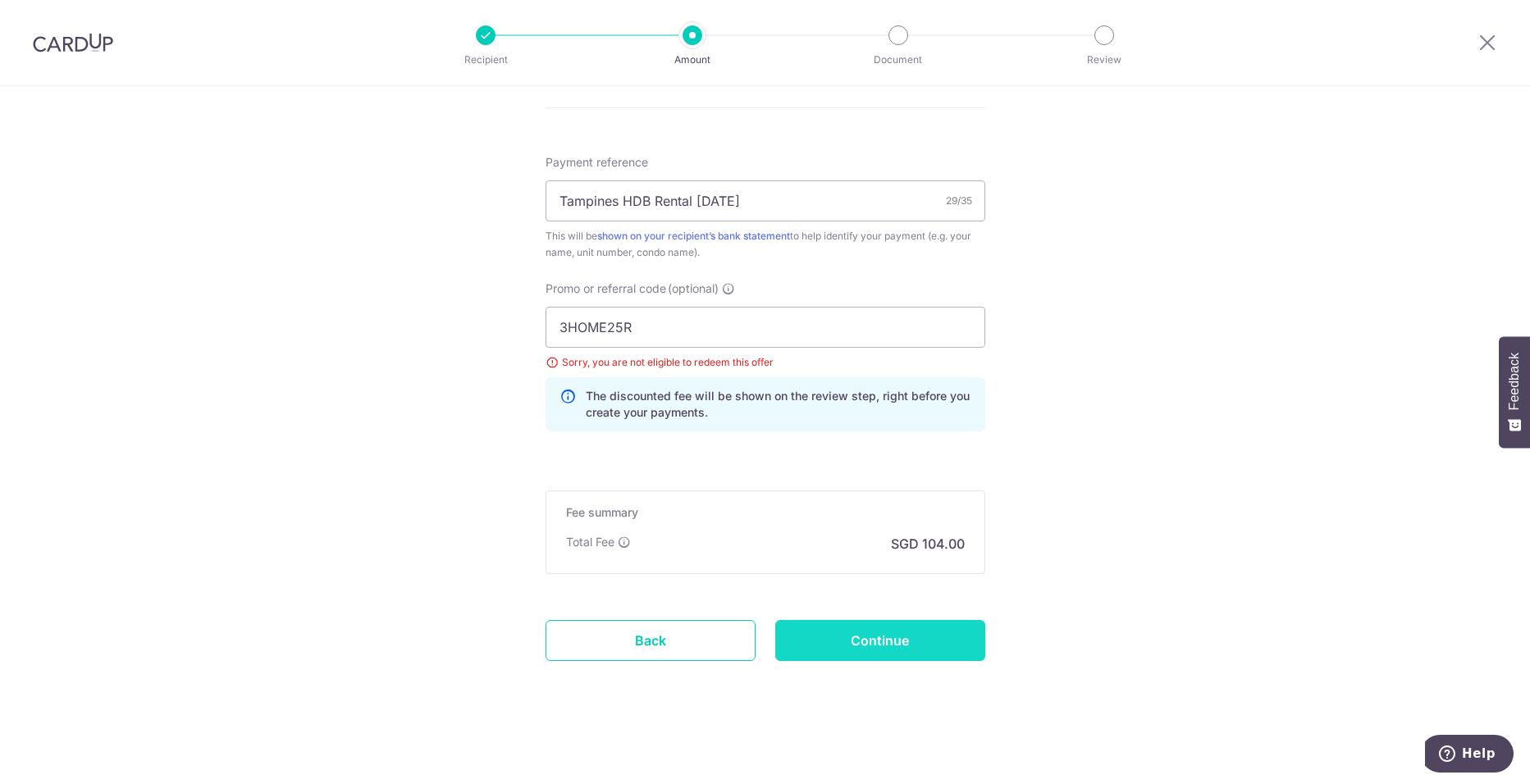
click at [915, 652] on input "Continue" at bounding box center [880, 640] width 210 height 41
type input "Update Schedule"
click at [627, 332] on input "3HOME25R" at bounding box center [766, 327] width 440 height 41
paste input "VTAX"
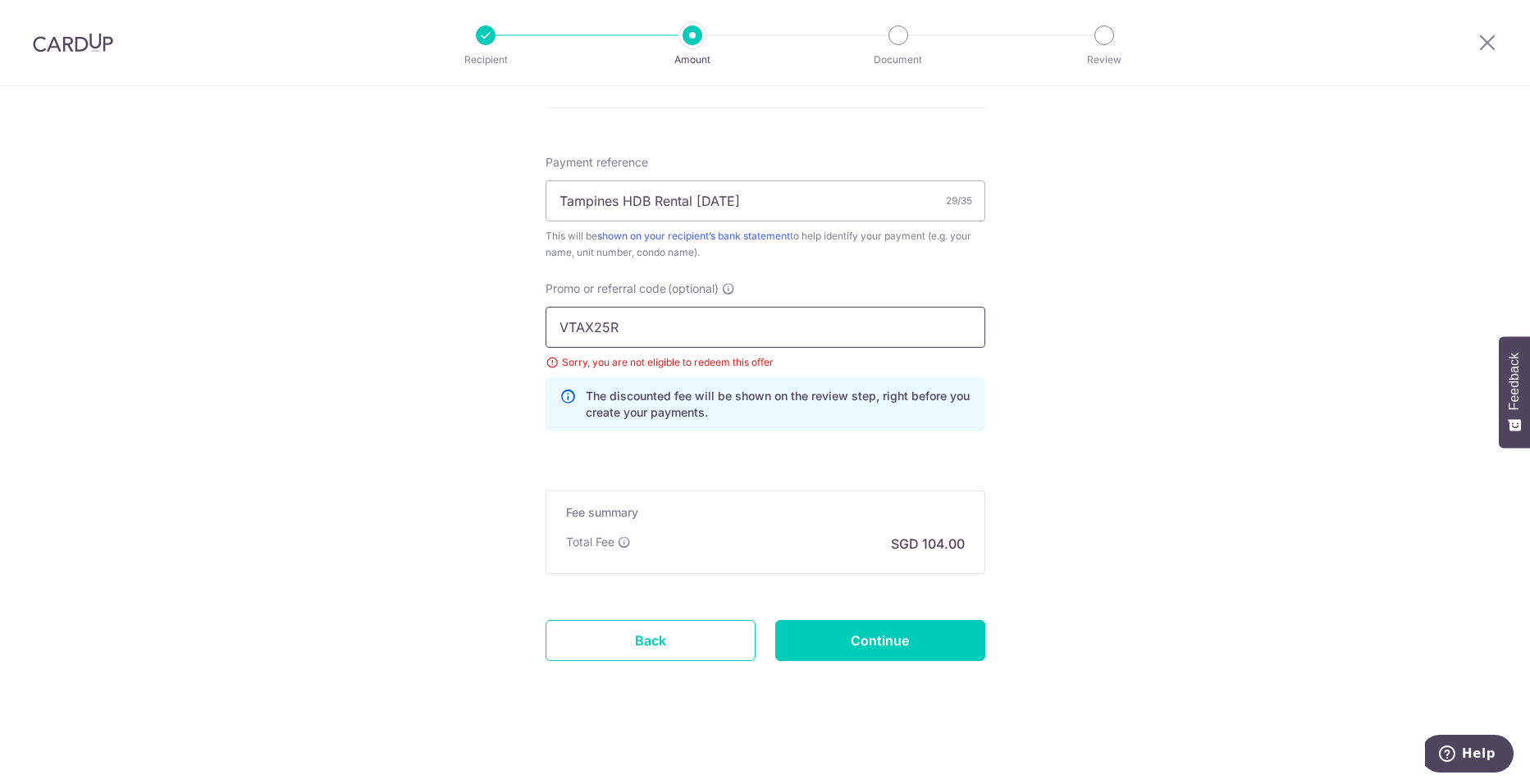
type input "VTAX25R"
click at [923, 635] on input "Continue" at bounding box center [880, 640] width 210 height 41
type input "Update Schedule"
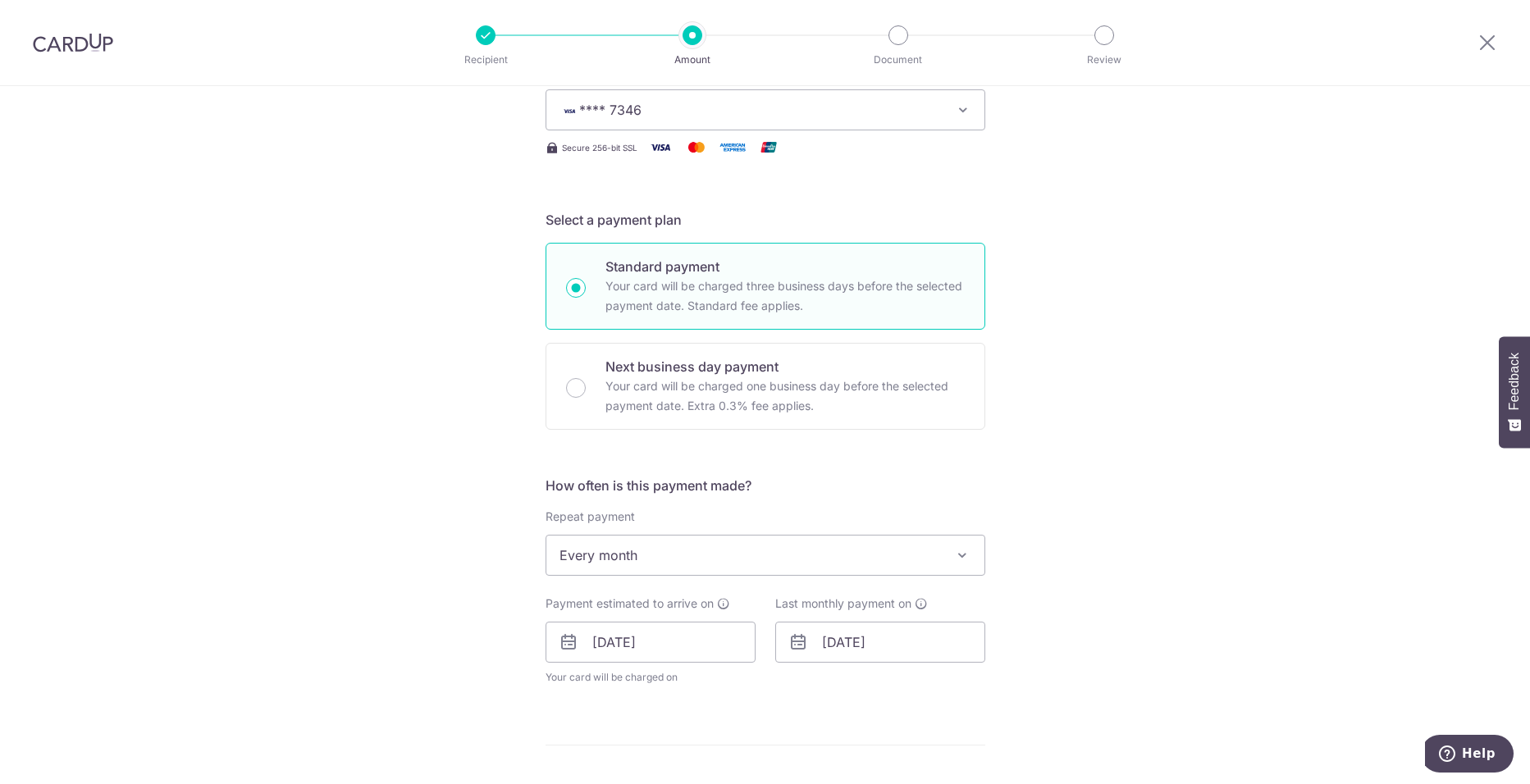
scroll to position [246, 0]
click at [791, 567] on span "Every month" at bounding box center [766, 554] width 438 height 39
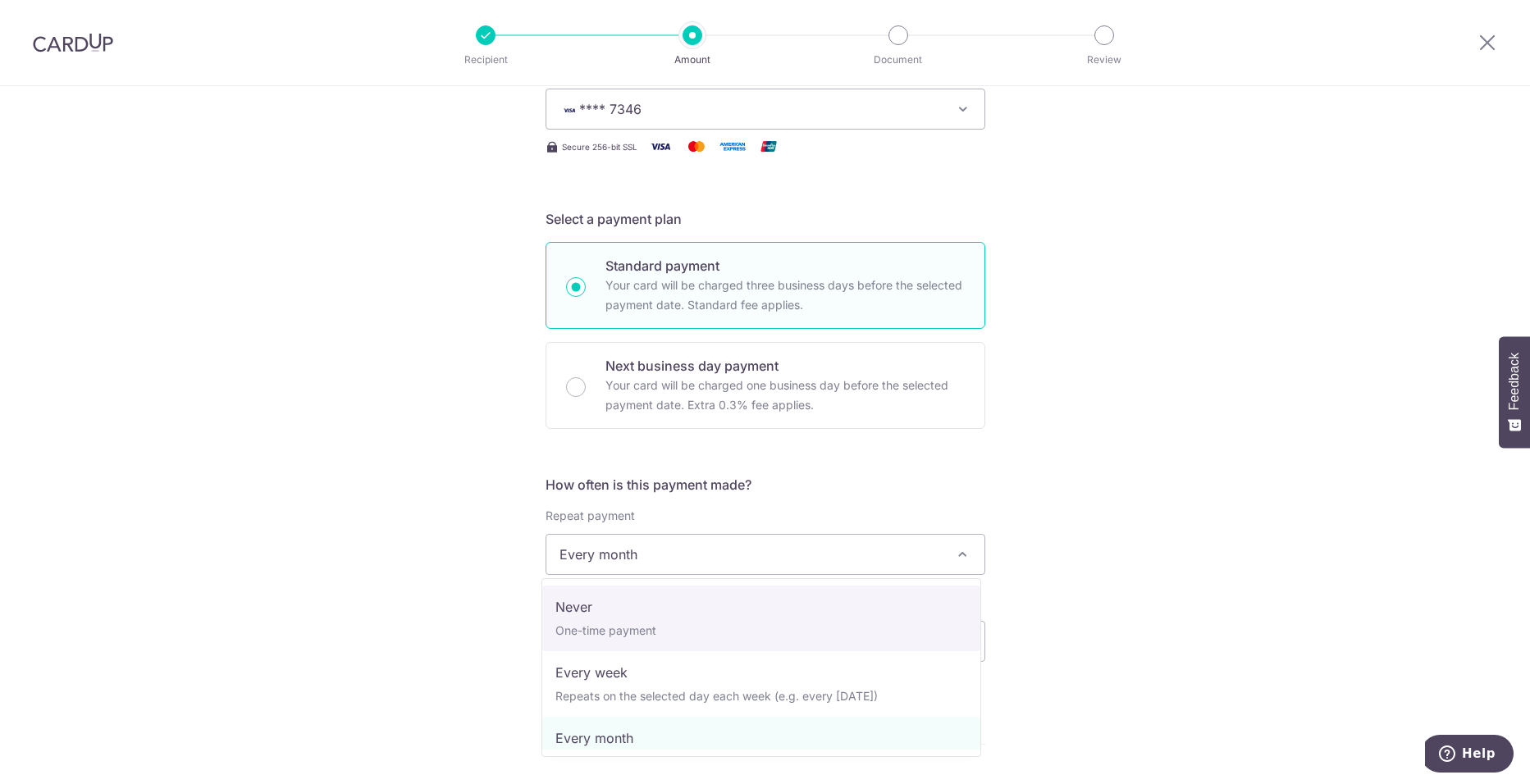
select select "1"
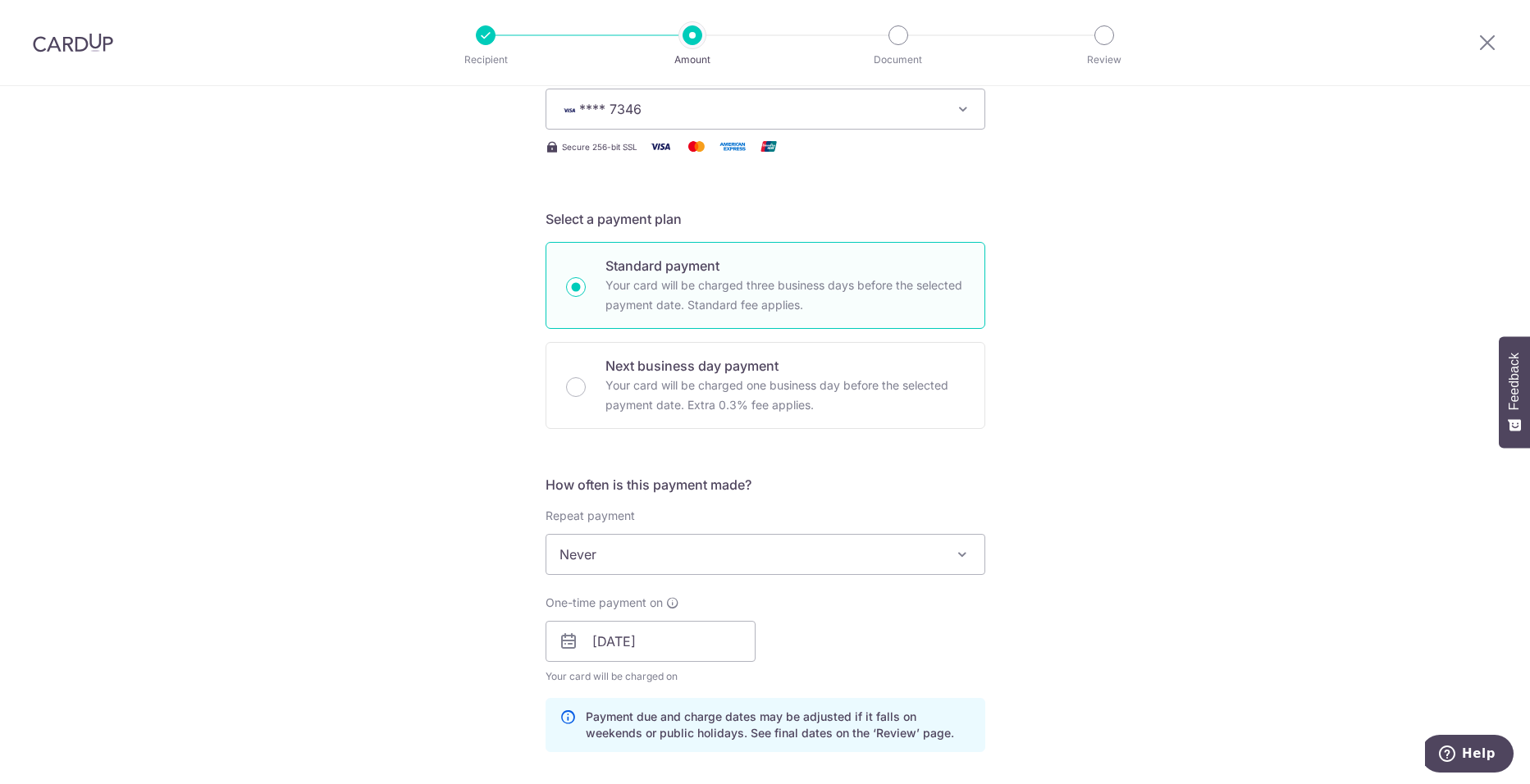
click at [444, 622] on div "Tell us more about your payment Enter payment amount SGD 4,000.00 4000.00 Selec…" at bounding box center [765, 663] width 1530 height 1647
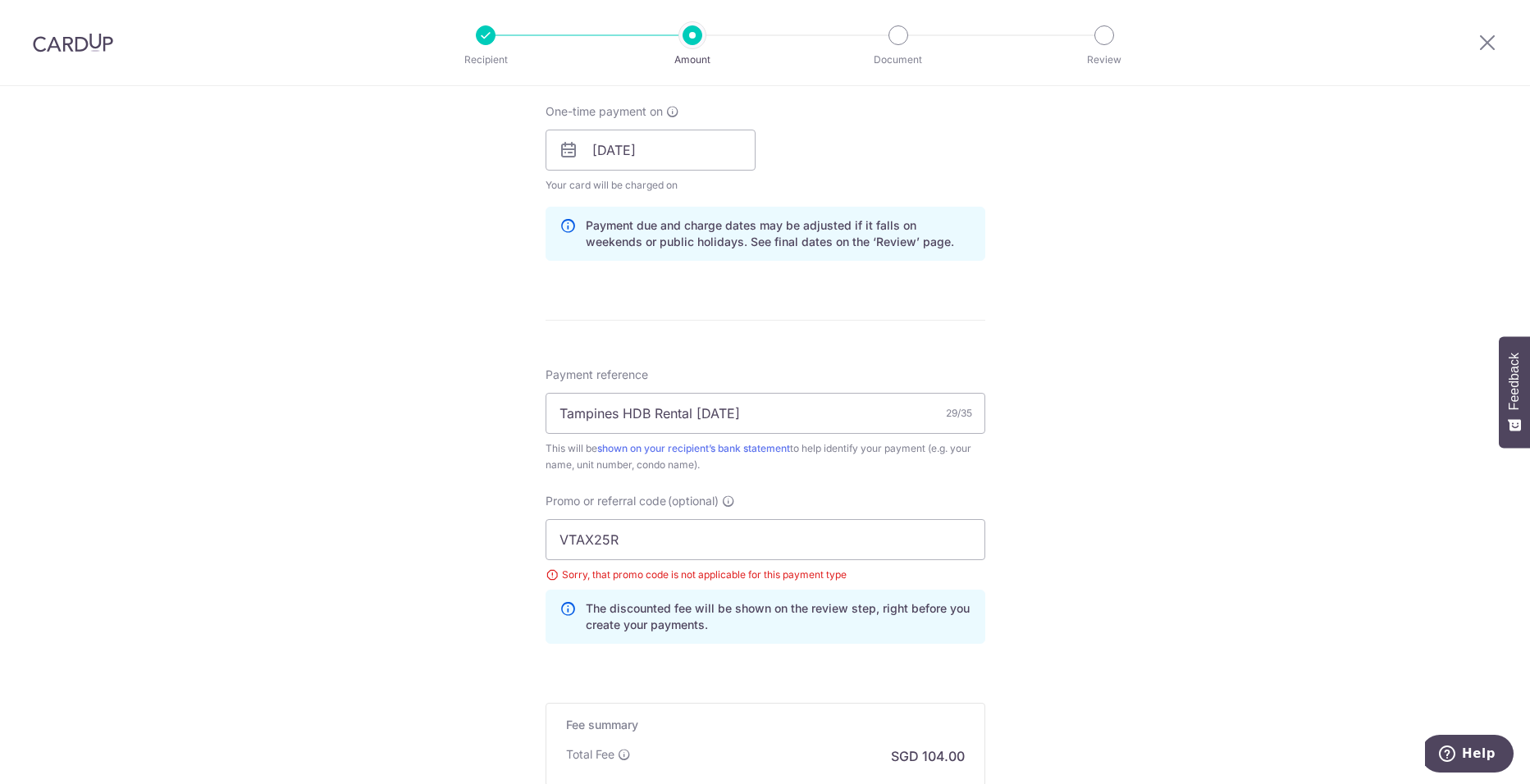
scroll to position [738, 0]
click at [621, 550] on input "VTAX25R" at bounding box center [766, 538] width 440 height 41
paste input "SAVERENT179"
type input "SAVERENT179"
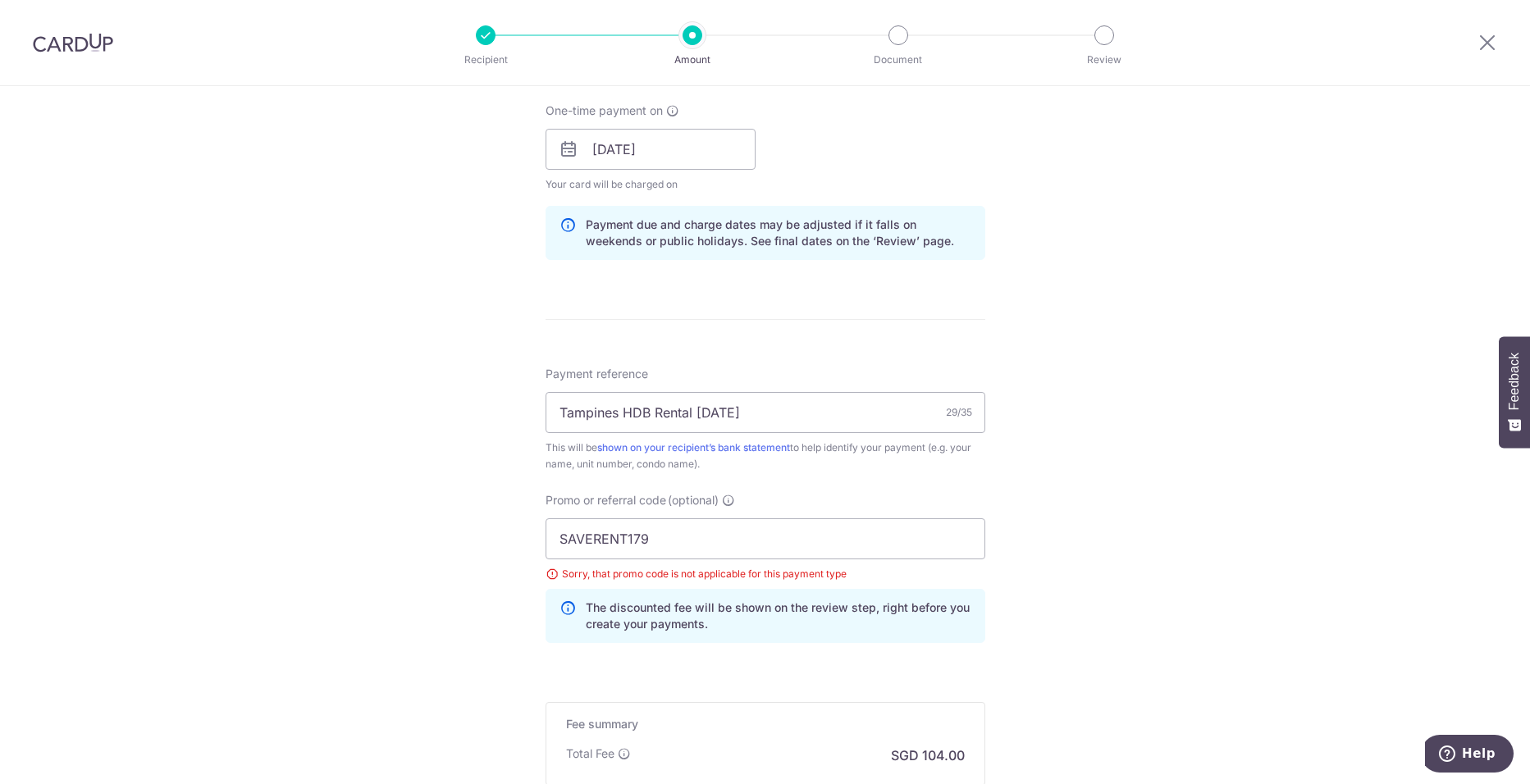
click at [424, 583] on div "Tell us more about your payment Enter payment amount SGD 4,000.00 4000.00 Selec…" at bounding box center [765, 171] width 1530 height 1647
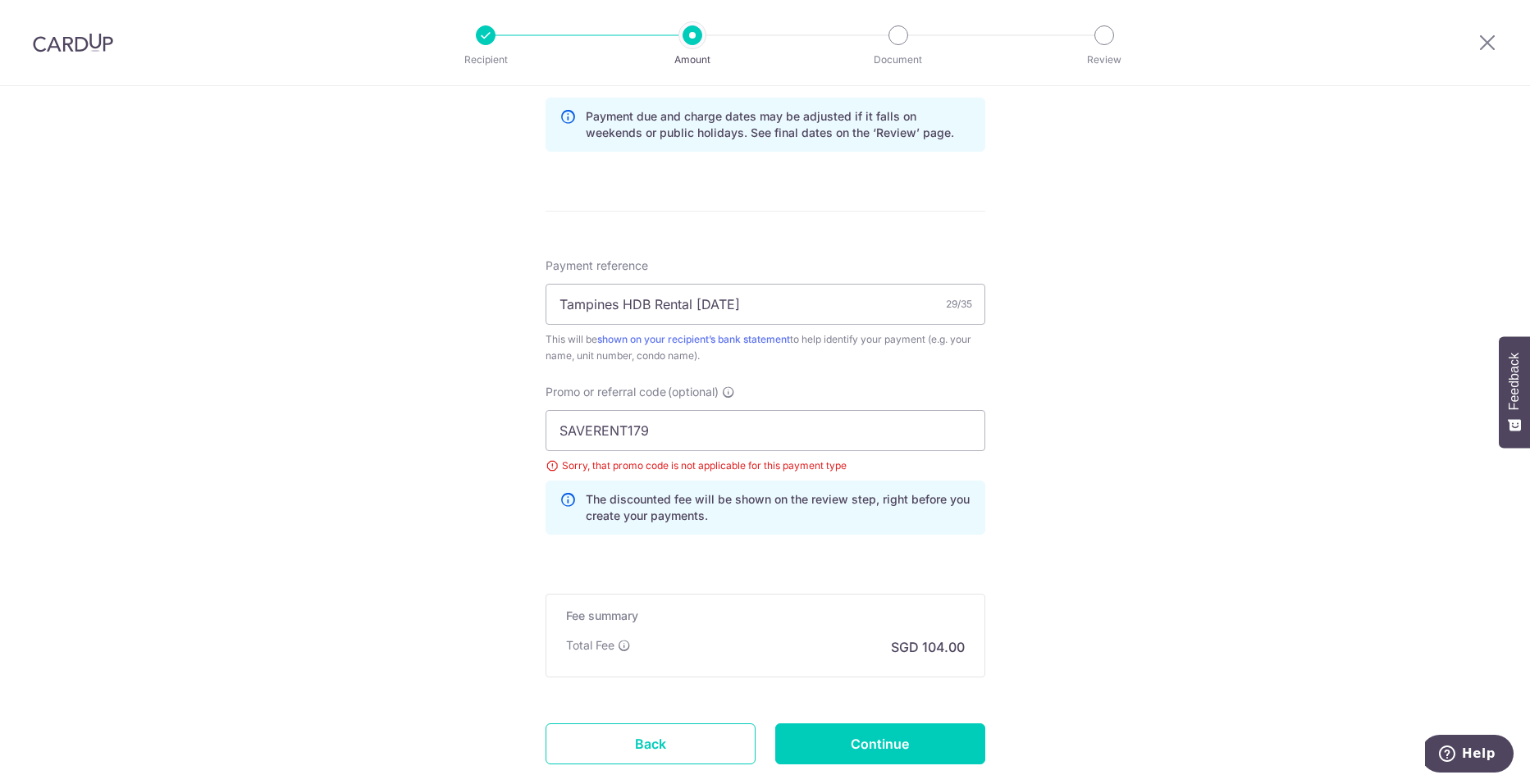
scroll to position [950, 0]
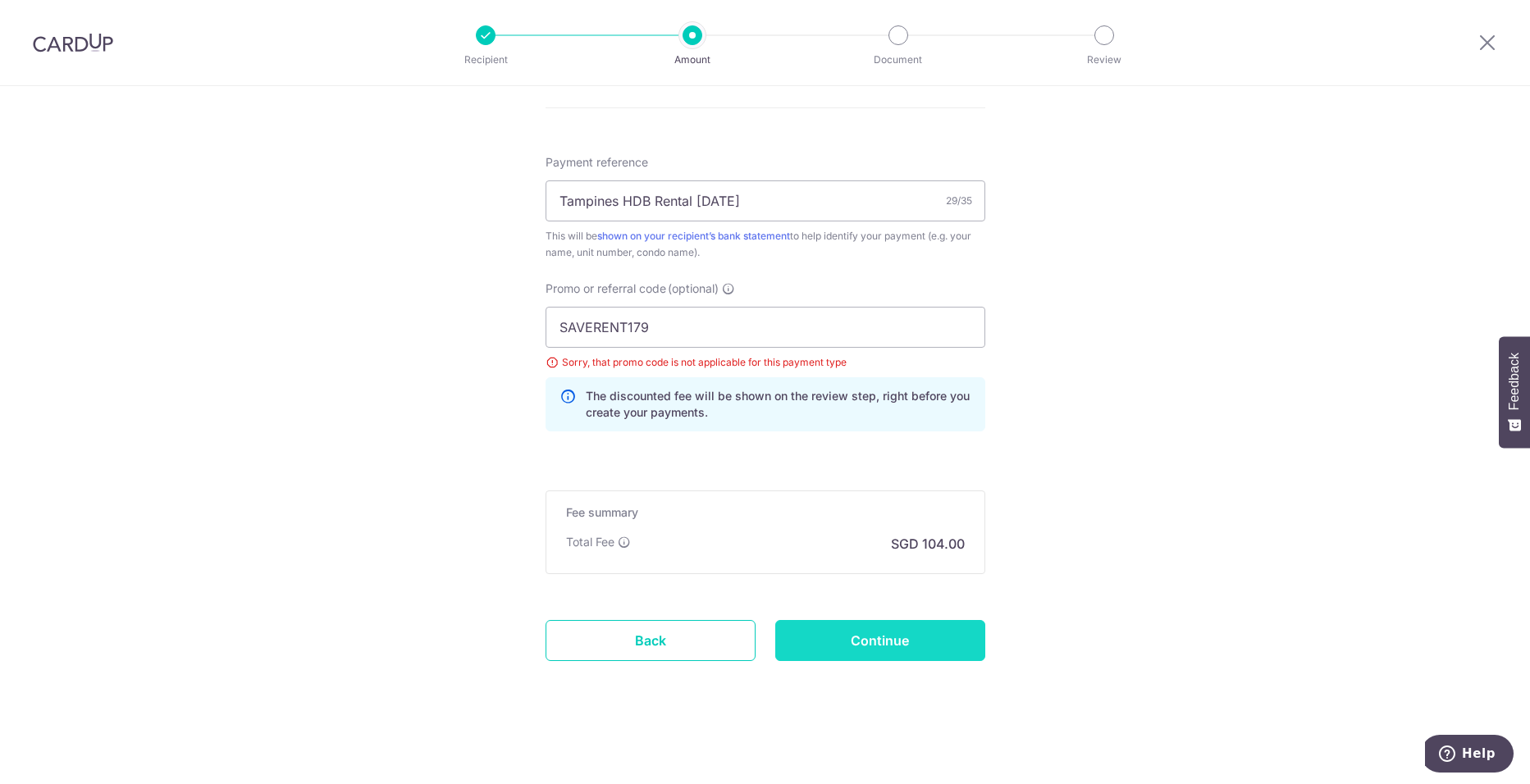
click at [804, 638] on input "Continue" at bounding box center [880, 640] width 210 height 41
type input "Update Schedule"
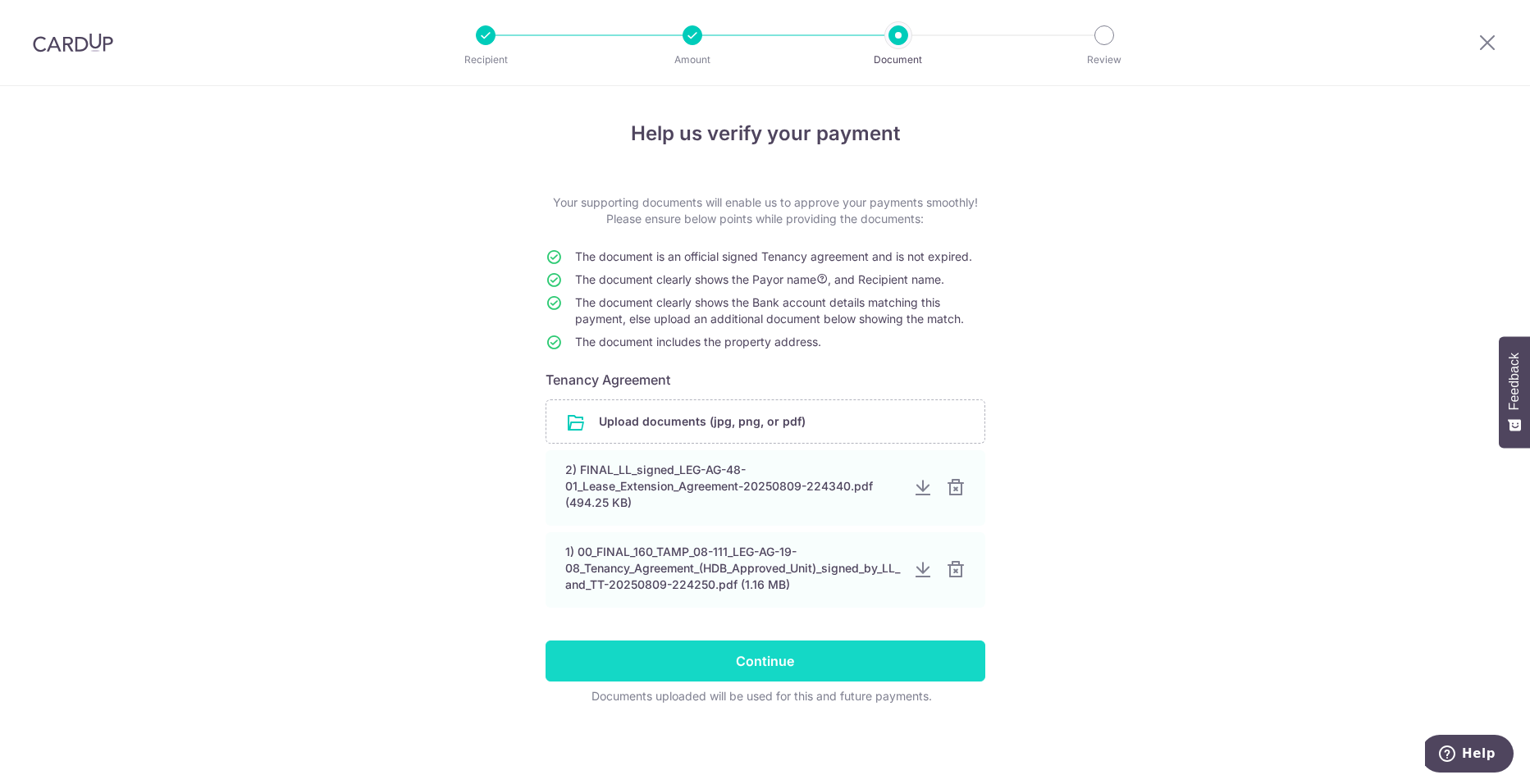
click at [806, 667] on input "Continue" at bounding box center [766, 661] width 440 height 41
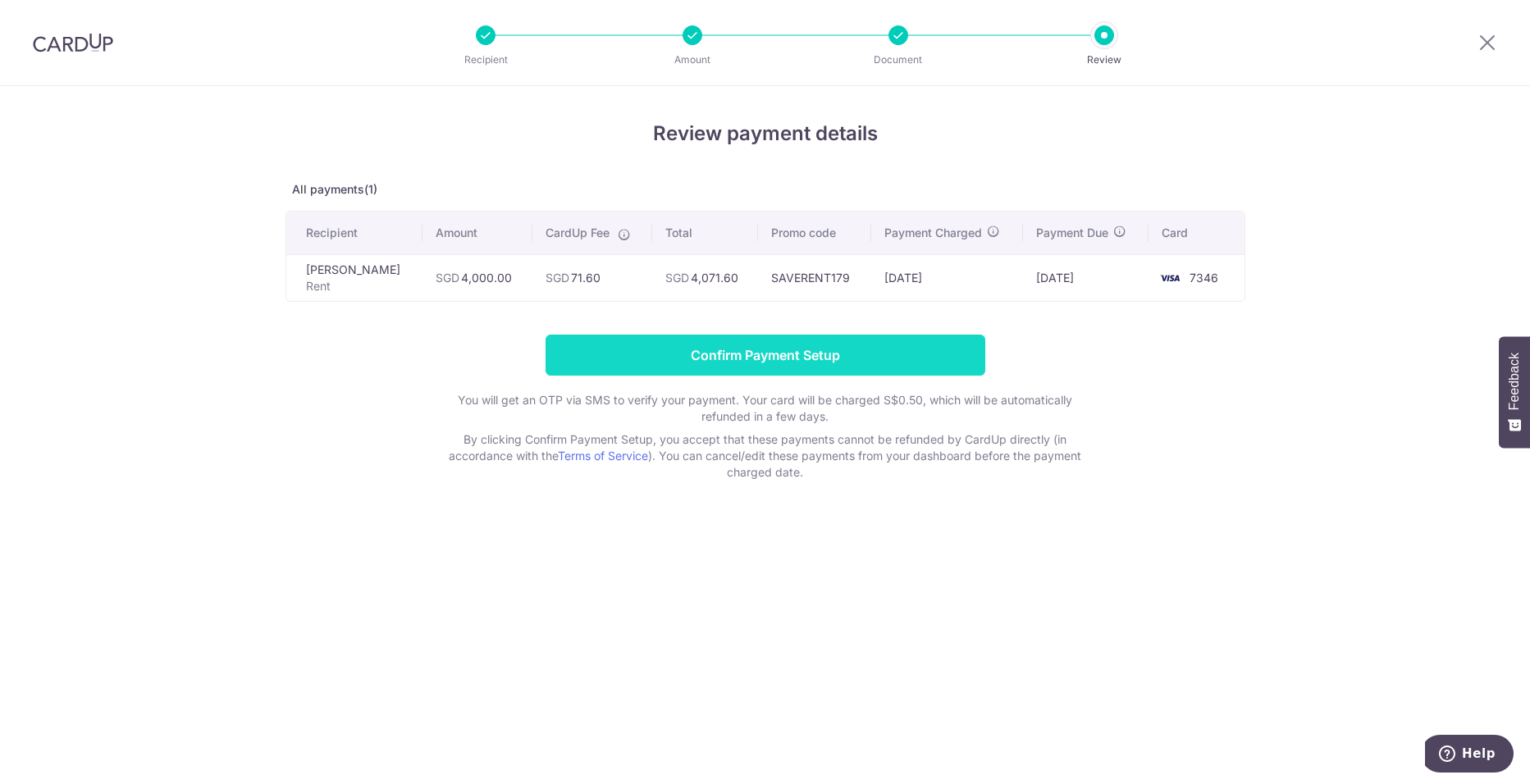
click at [780, 356] on input "Confirm Payment Setup" at bounding box center [766, 355] width 440 height 41
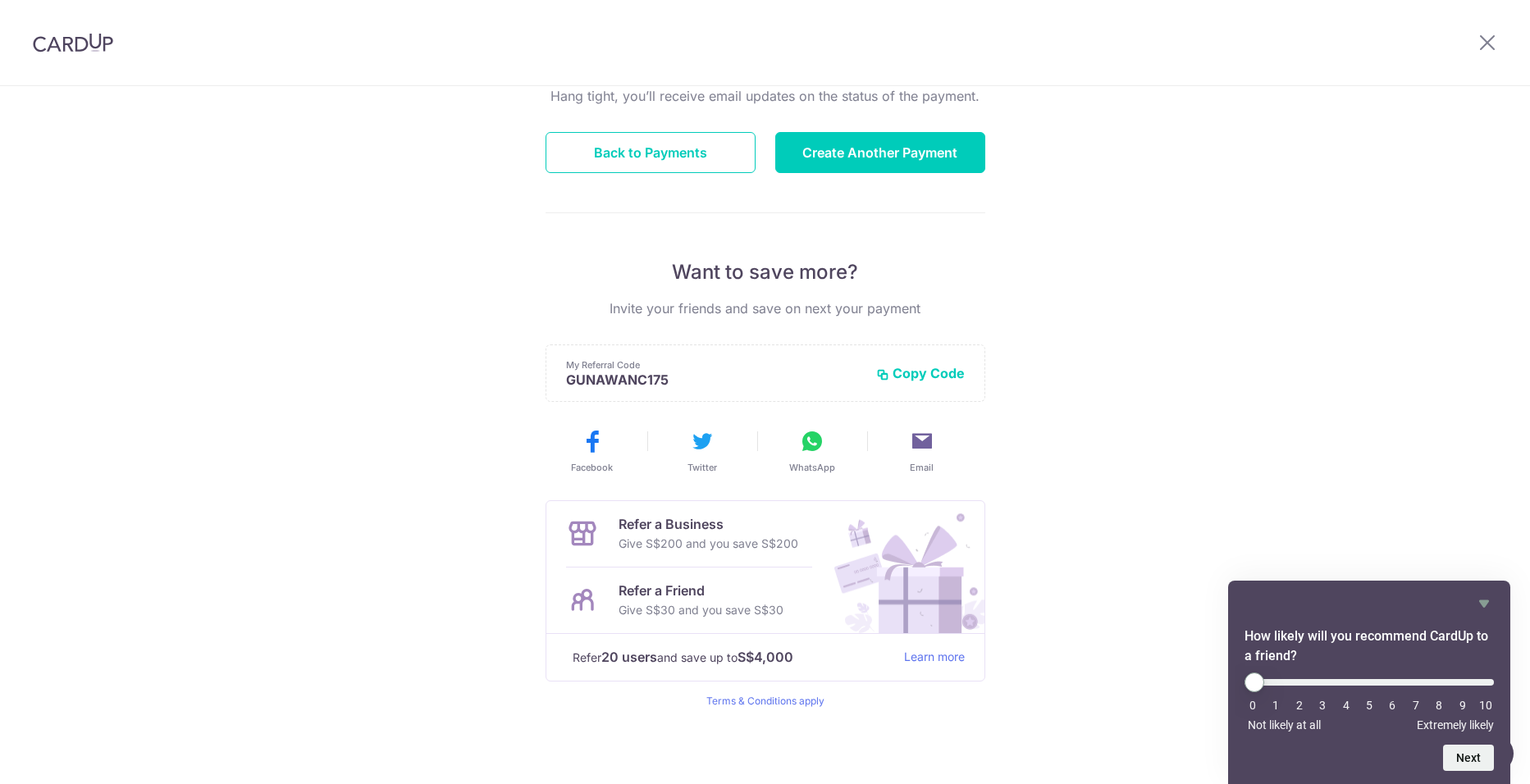
scroll to position [178, 0]
